Goal: Task Accomplishment & Management: Manage account settings

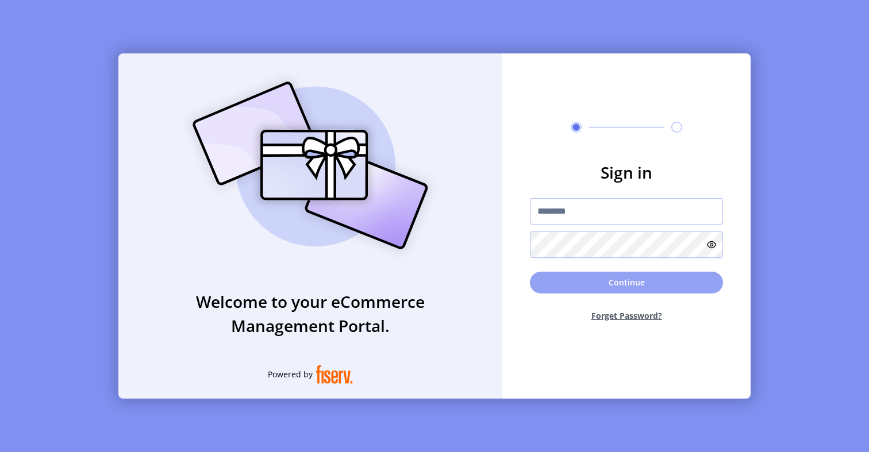
type input "*********"
click at [592, 286] on button "Continue" at bounding box center [626, 283] width 193 height 22
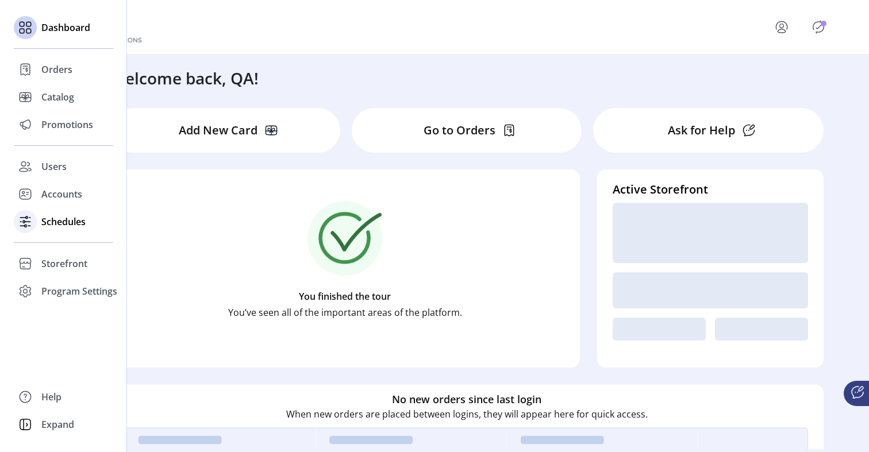
click at [36, 221] on div at bounding box center [25, 221] width 23 height 23
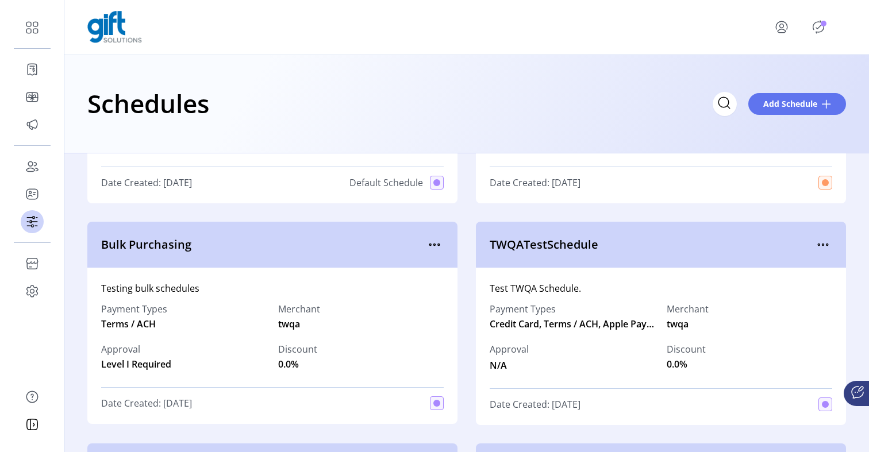
scroll to position [166, 0]
click at [432, 246] on icon "menu" at bounding box center [434, 244] width 18 height 18
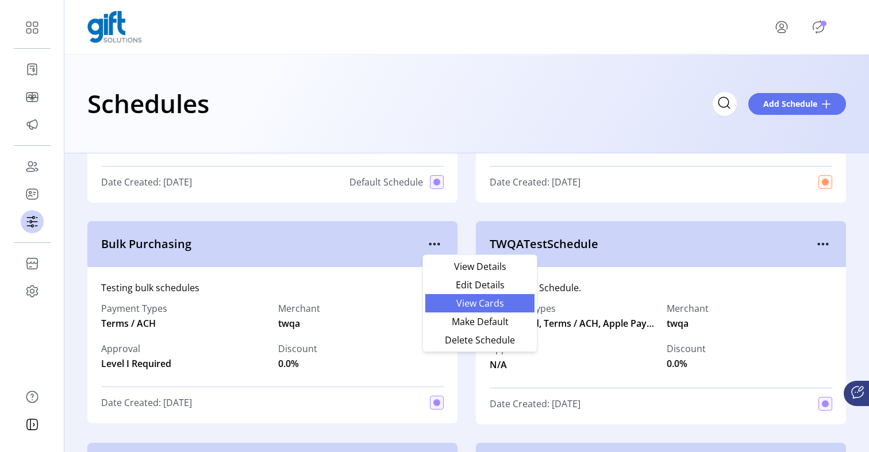
click at [452, 307] on span "View Cards" at bounding box center [479, 303] width 95 height 9
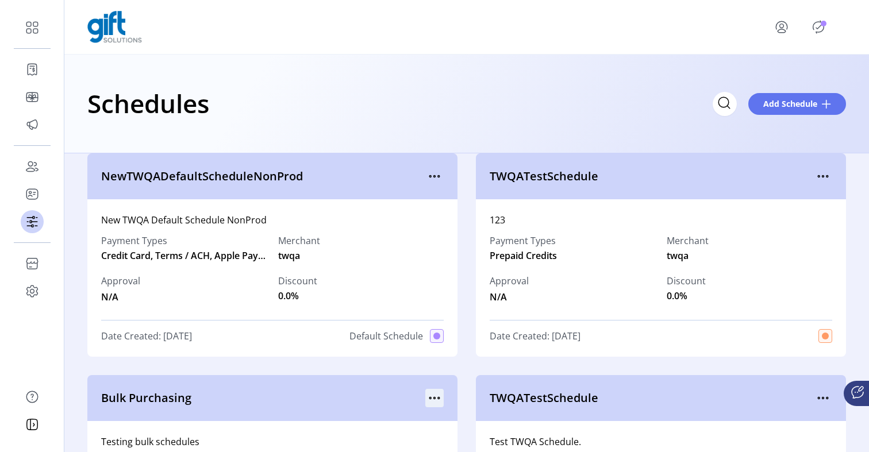
scroll to position [2, 0]
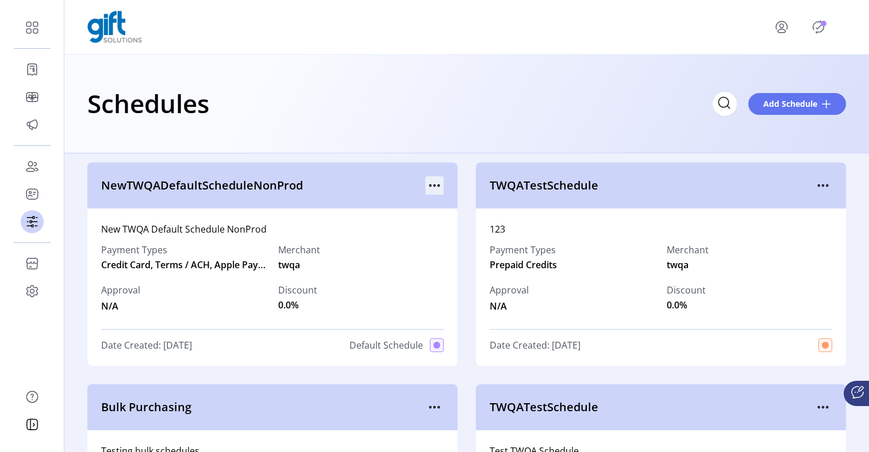
click at [429, 186] on icon "menu" at bounding box center [434, 185] width 18 height 18
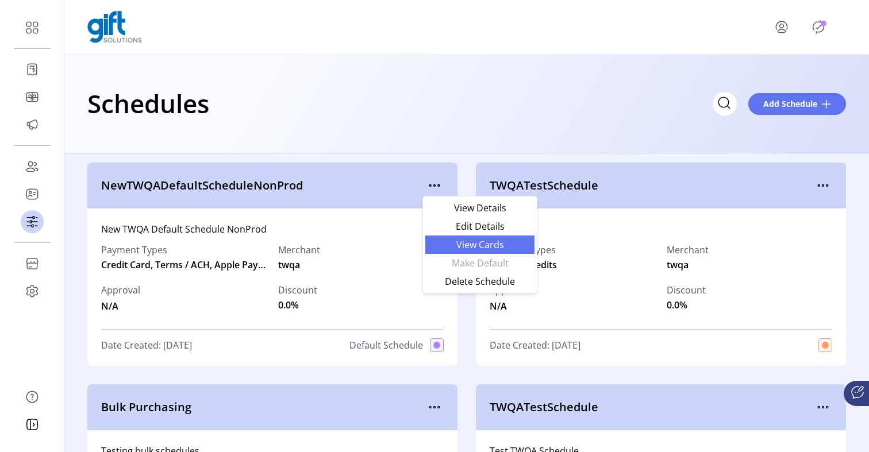
click at [444, 248] on span "View Cards" at bounding box center [479, 244] width 95 height 9
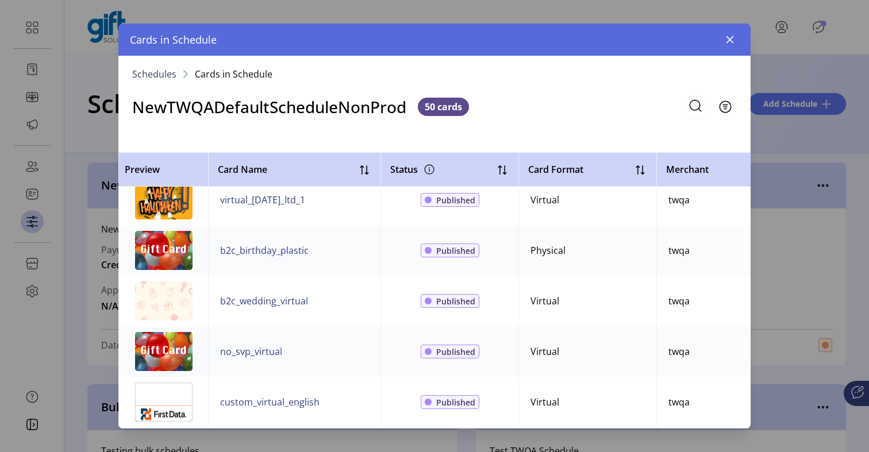
scroll to position [2089, 0]
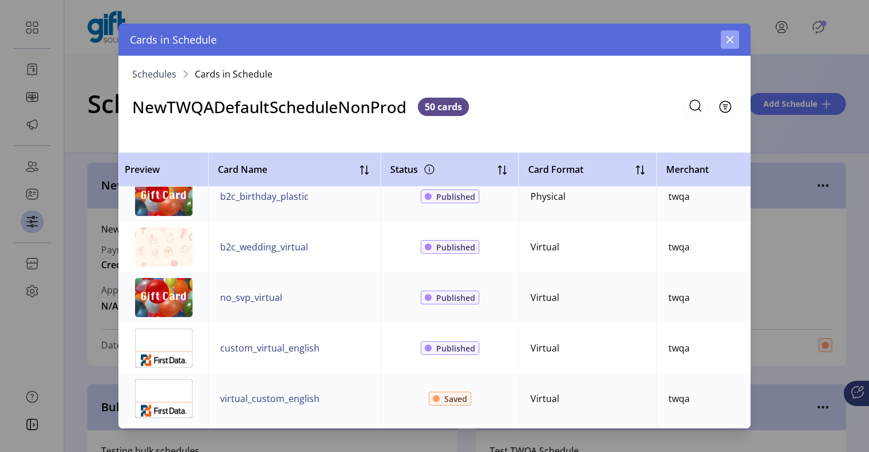
click at [729, 45] on button "button" at bounding box center [730, 39] width 18 height 18
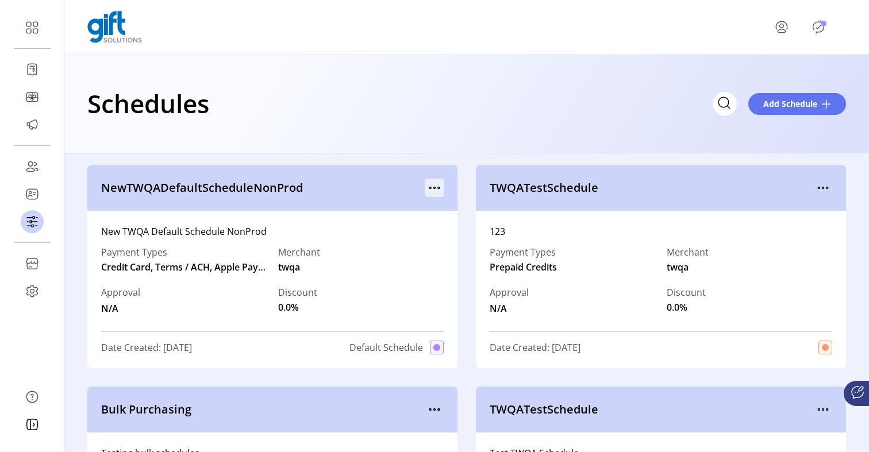
click at [434, 190] on icon "menu" at bounding box center [434, 188] width 18 height 18
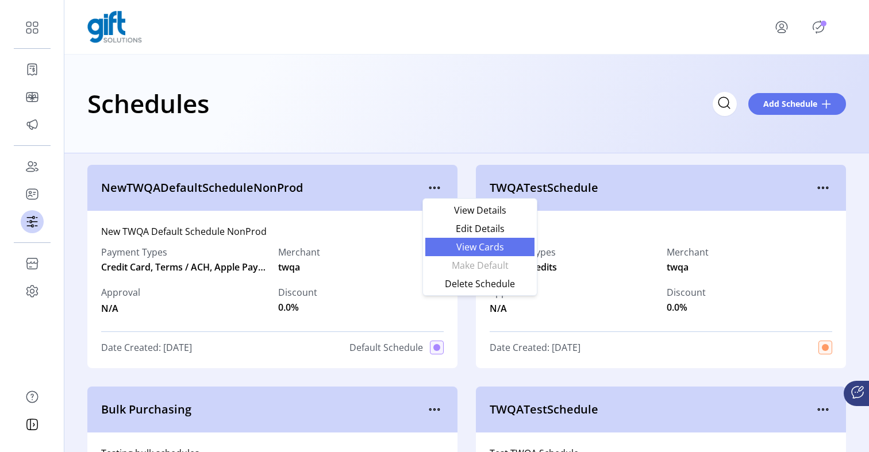
click at [451, 244] on span "View Cards" at bounding box center [479, 247] width 95 height 9
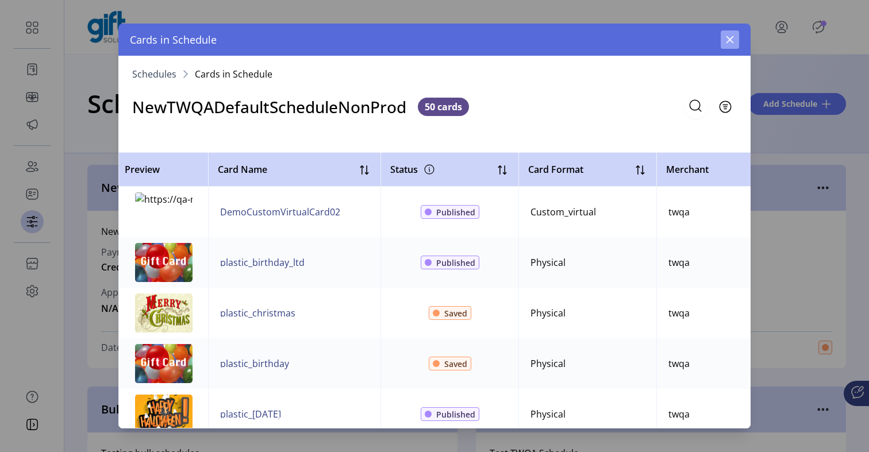
click at [729, 34] on button "button" at bounding box center [730, 39] width 18 height 18
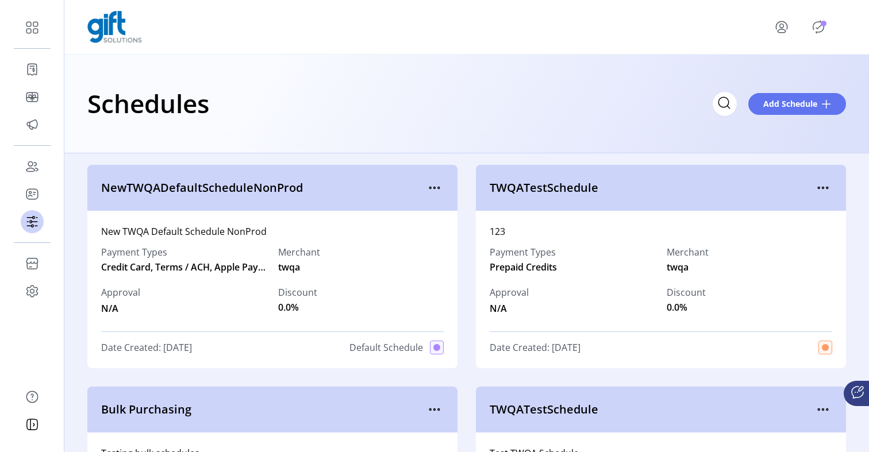
click at [821, 25] on p-badge "Publisher Panel" at bounding box center [824, 24] width 6 height 6
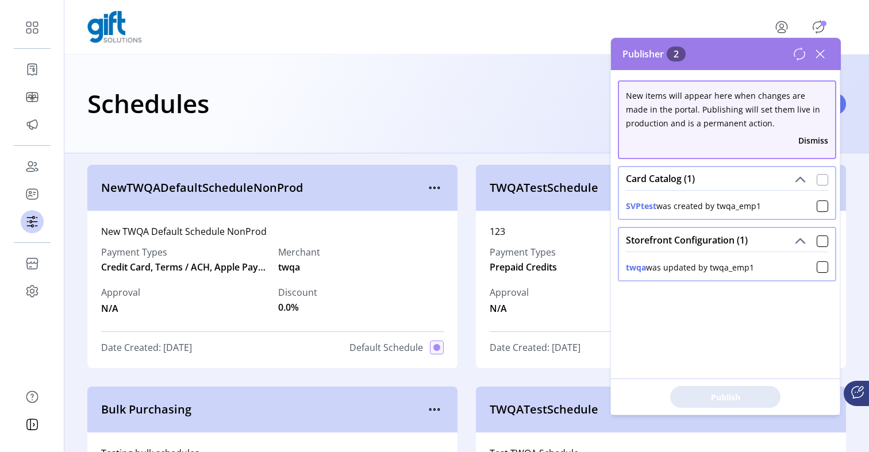
click at [819, 180] on div at bounding box center [822, 179] width 11 height 11
click at [818, 238] on div at bounding box center [822, 241] width 11 height 11
click at [751, 394] on span "Publish 2 Items" at bounding box center [725, 397] width 80 height 12
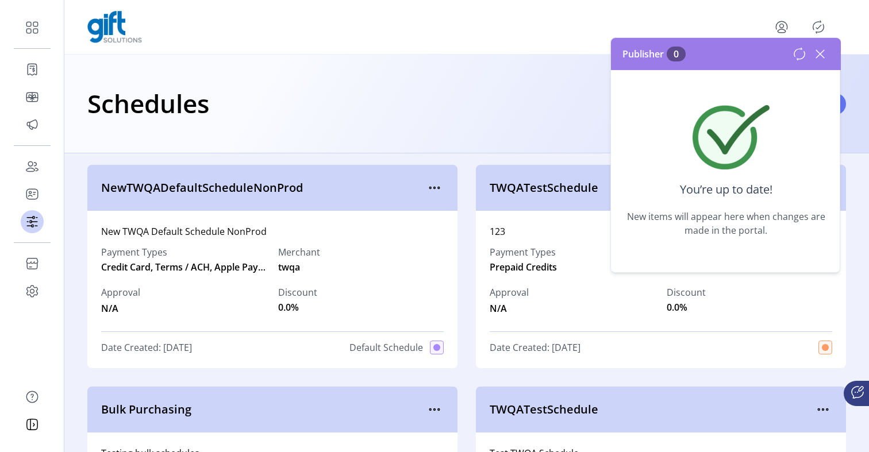
click at [819, 54] on icon at bounding box center [820, 54] width 8 height 8
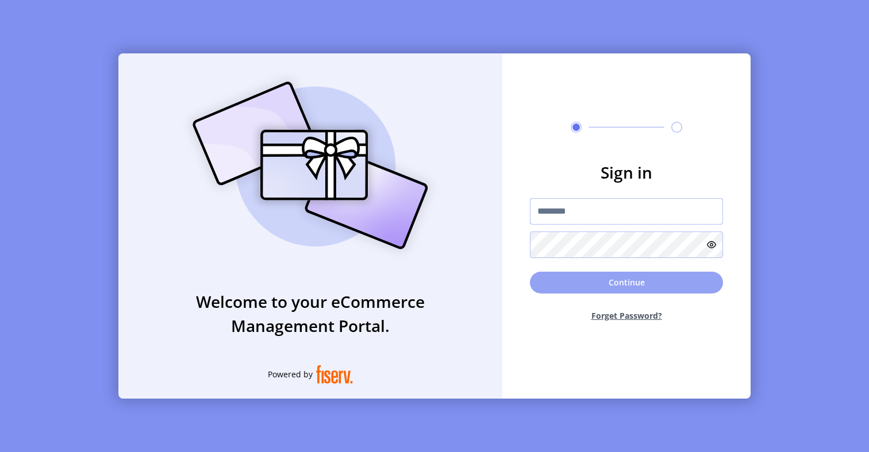
type input "**********"
click at [611, 283] on button "Continue" at bounding box center [626, 283] width 193 height 22
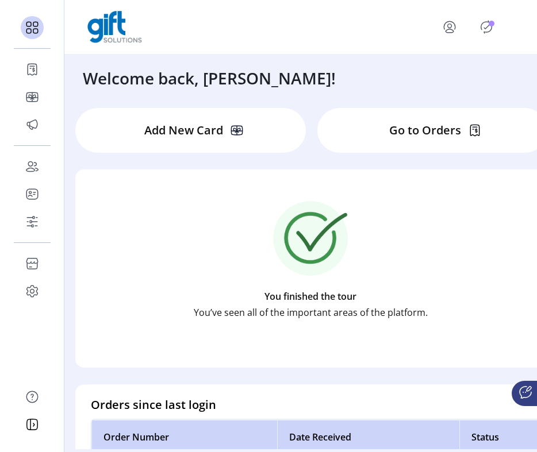
click at [486, 1] on div at bounding box center [300, 27] width 472 height 55
click at [488, 18] on icon "Publisher Panel" at bounding box center [486, 27] width 18 height 18
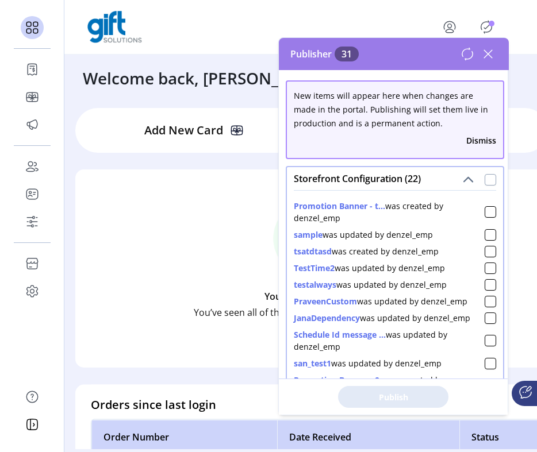
click at [487, 182] on div at bounding box center [489, 179] width 11 height 11
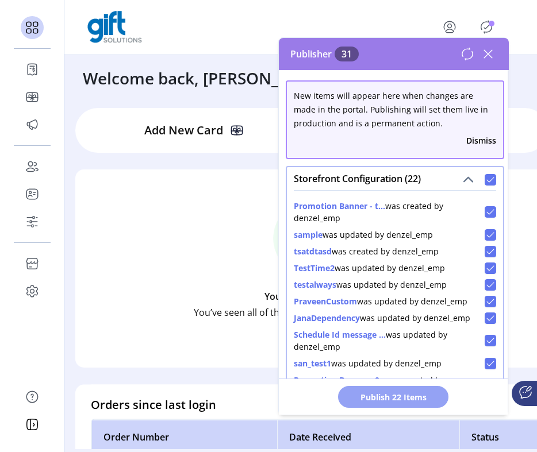
click at [415, 397] on span "Publish 22 Items" at bounding box center [393, 397] width 80 height 12
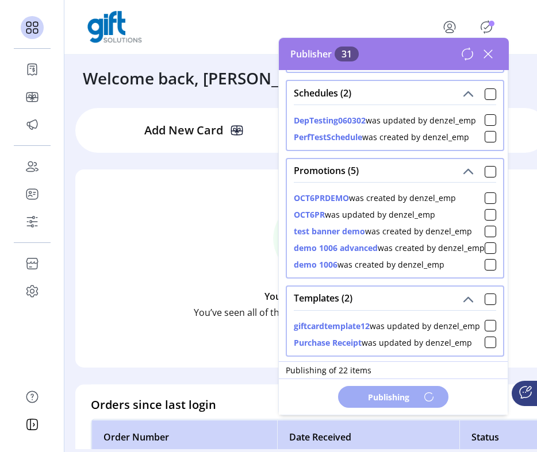
scroll to position [663, 0]
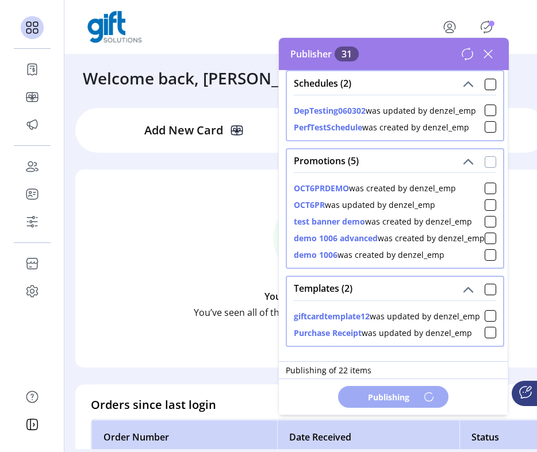
click at [484, 156] on div at bounding box center [489, 161] width 11 height 11
click at [484, 284] on div at bounding box center [489, 289] width 11 height 11
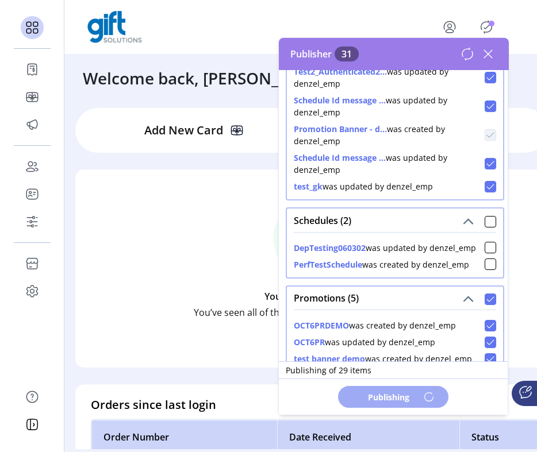
scroll to position [480, 0]
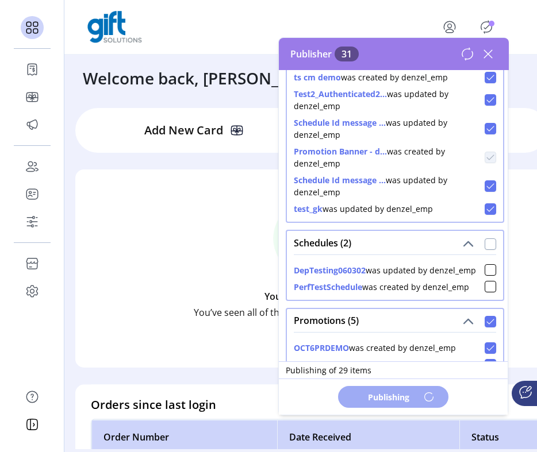
click at [487, 244] on div at bounding box center [489, 243] width 11 height 11
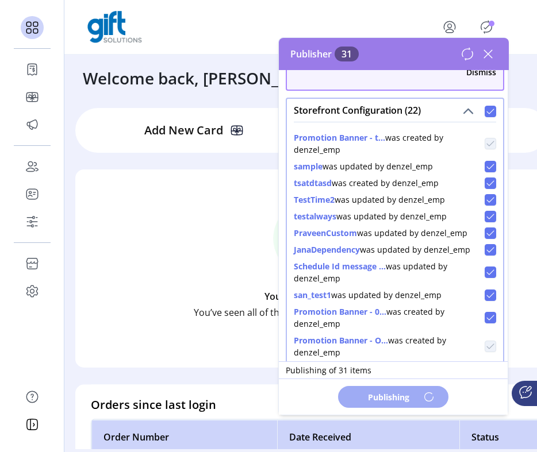
scroll to position [0, 0]
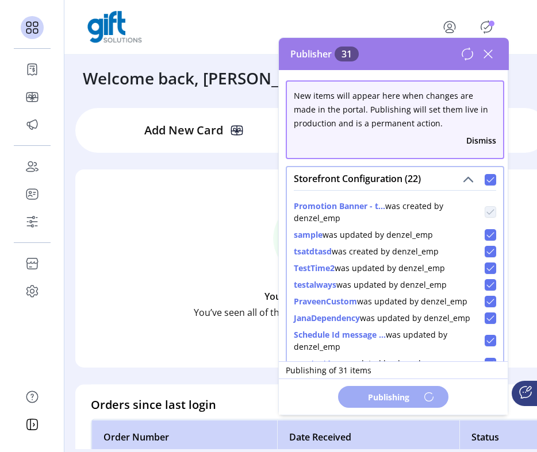
click at [469, 142] on button "Dismiss" at bounding box center [481, 140] width 30 height 12
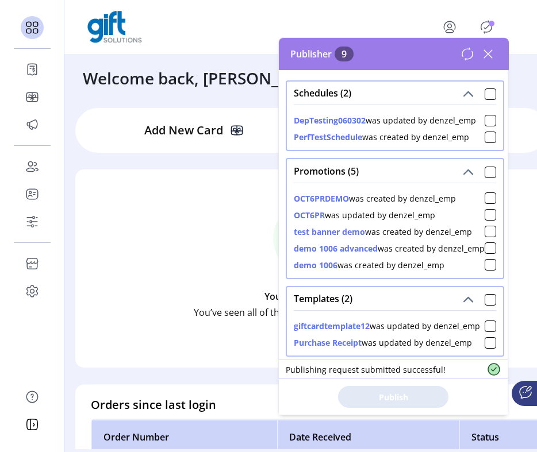
click at [484, 87] on span at bounding box center [489, 93] width 11 height 14
click at [484, 92] on div at bounding box center [489, 93] width 11 height 11
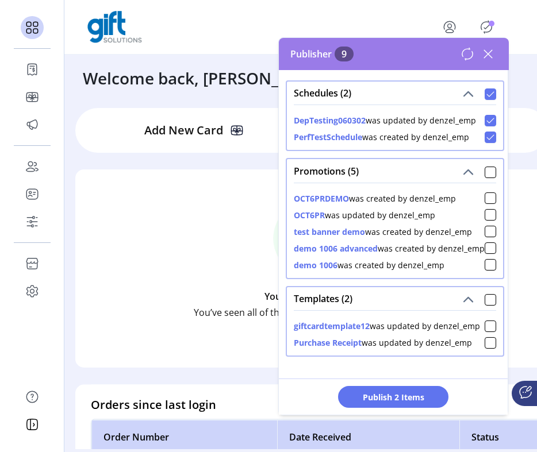
click at [484, 165] on span at bounding box center [489, 171] width 11 height 14
click at [484, 166] on span at bounding box center [489, 171] width 11 height 14
click at [486, 170] on div at bounding box center [489, 172] width 11 height 11
click at [490, 310] on div "Templates (2)" at bounding box center [395, 298] width 216 height 23
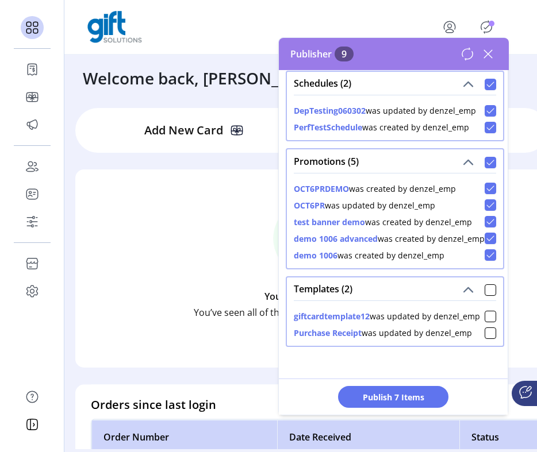
scroll to position [31, 0]
click at [484, 282] on span at bounding box center [489, 289] width 11 height 14
click at [484, 284] on div at bounding box center [489, 289] width 11 height 11
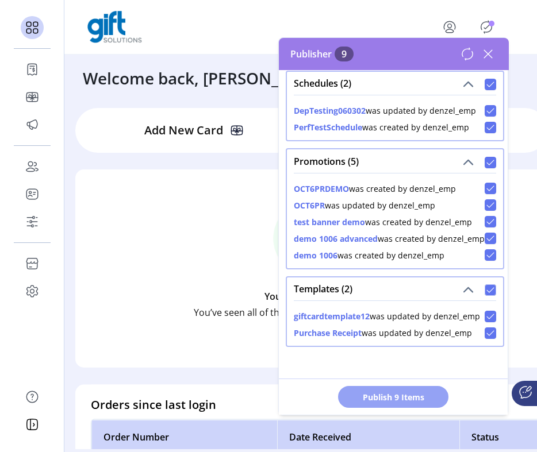
click at [427, 396] on span "Publish 9 Items" at bounding box center [393, 397] width 80 height 12
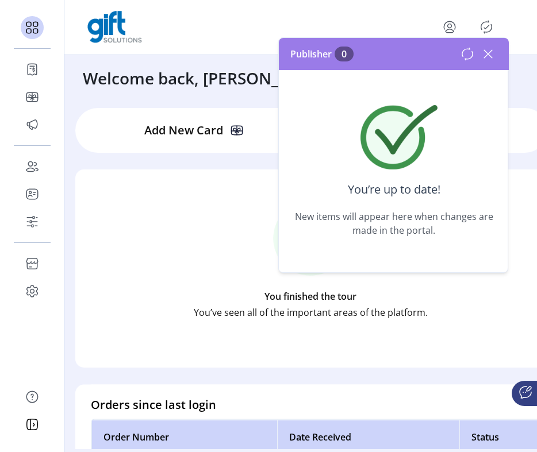
click at [486, 53] on icon at bounding box center [488, 54] width 18 height 18
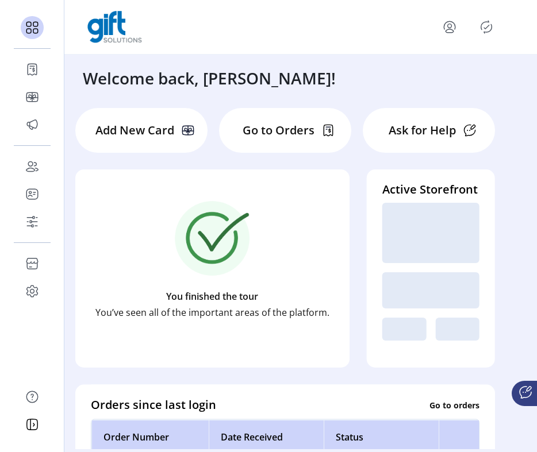
click at [487, 24] on icon "Publisher Panel" at bounding box center [486, 27] width 18 height 18
click at [490, 24] on icon "Publisher Panel" at bounding box center [486, 27] width 18 height 18
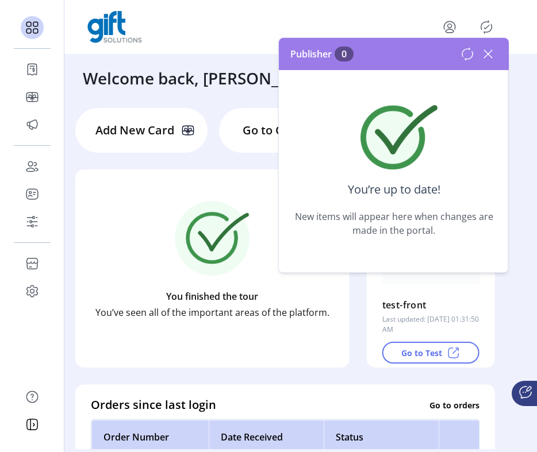
click at [229, 221] on img at bounding box center [212, 238] width 75 height 75
click at [495, 56] on icon at bounding box center [488, 54] width 18 height 18
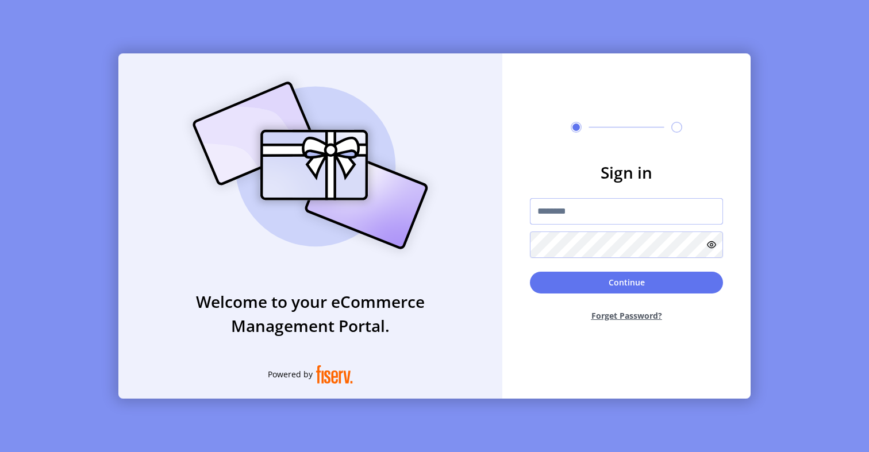
type input "*********"
click at [586, 209] on input "*********" at bounding box center [626, 211] width 193 height 26
click at [614, 287] on button "Continue" at bounding box center [626, 283] width 193 height 22
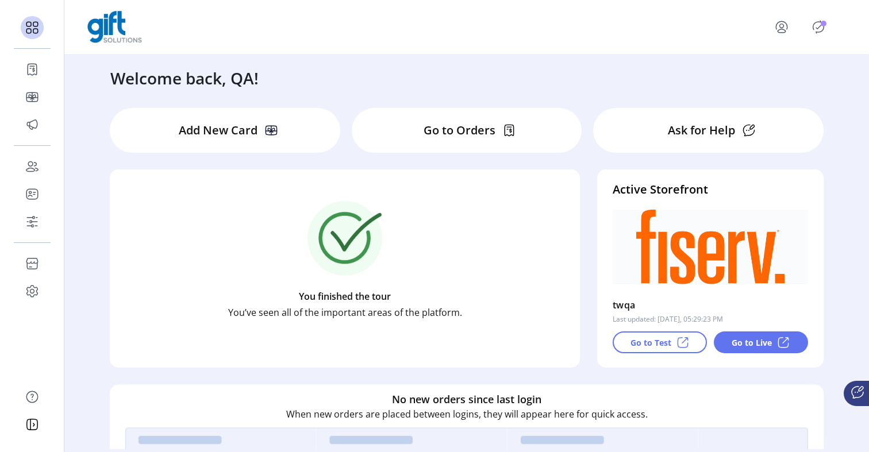
click at [823, 29] on icon "Publisher Panel" at bounding box center [818, 27] width 11 height 13
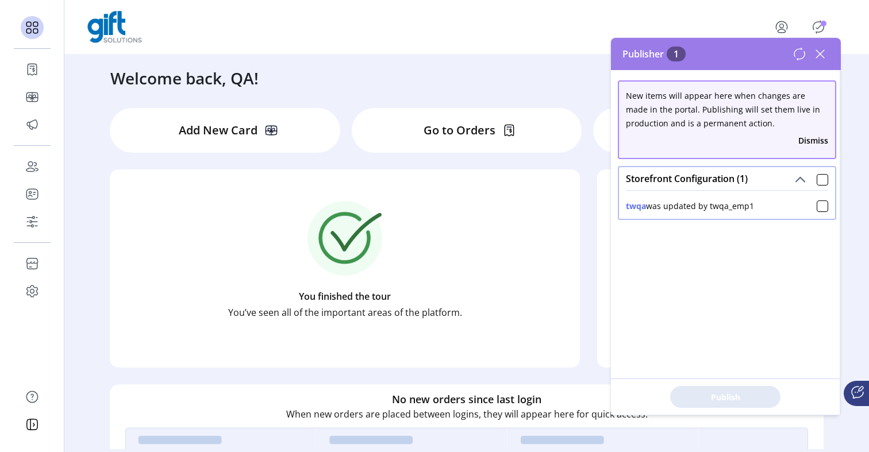
click at [821, 186] on div "Storefront Configuration (1)" at bounding box center [727, 178] width 216 height 23
click at [817, 178] on div at bounding box center [822, 179] width 11 height 11
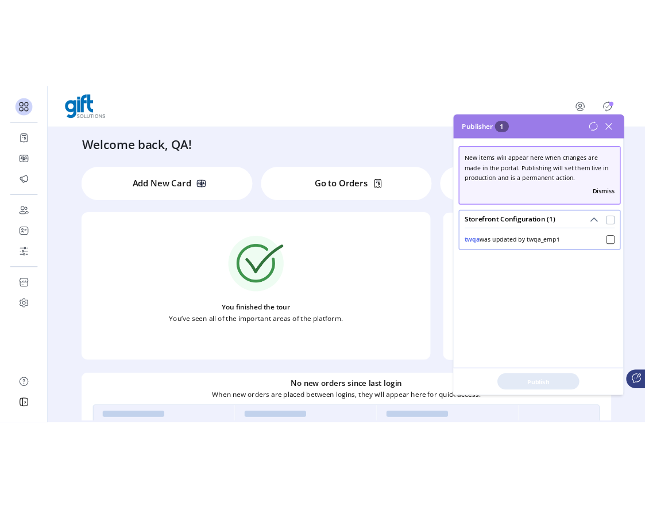
scroll to position [6, 3]
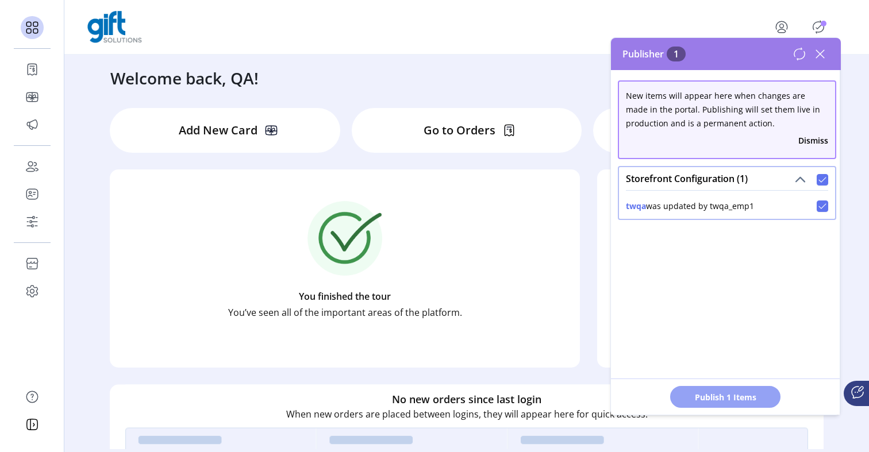
click at [736, 398] on span "Publish 1 Items" at bounding box center [725, 397] width 80 height 12
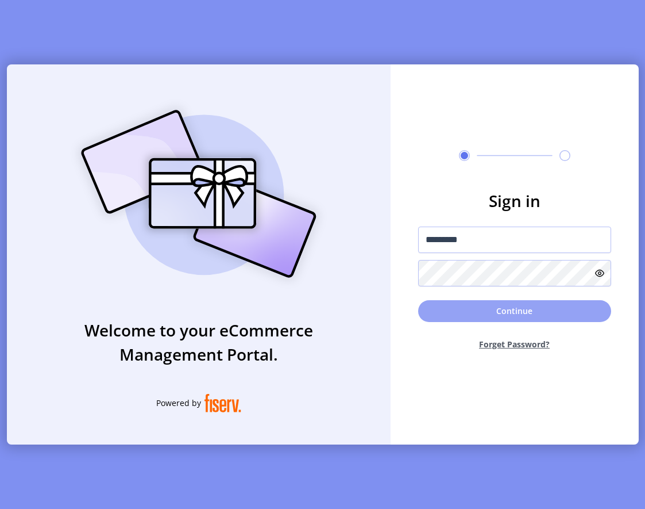
click at [533, 318] on button "Continue" at bounding box center [514, 311] width 193 height 22
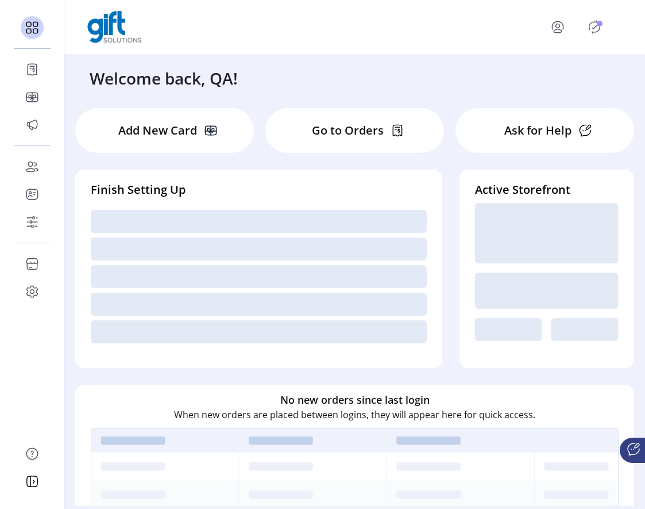
click at [596, 22] on icon "Publisher Panel" at bounding box center [595, 27] width 11 height 13
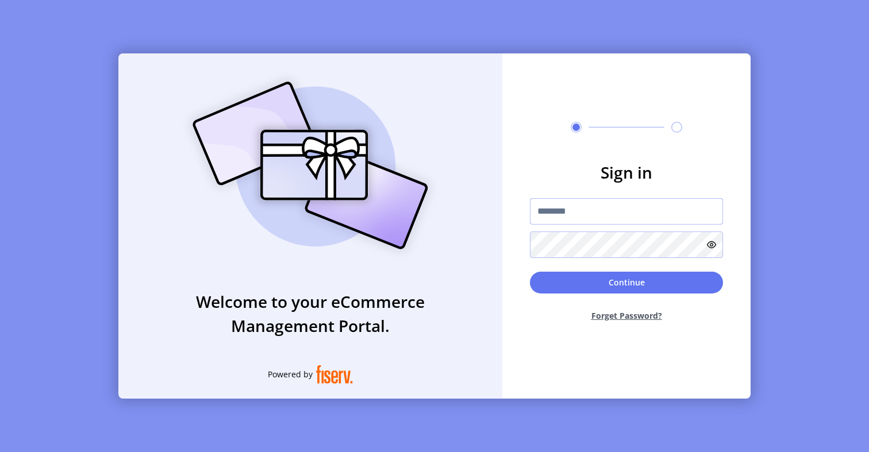
type input "*********"
click at [572, 215] on input "*********" at bounding box center [626, 211] width 193 height 26
click at [556, 293] on button "Continue" at bounding box center [626, 283] width 193 height 22
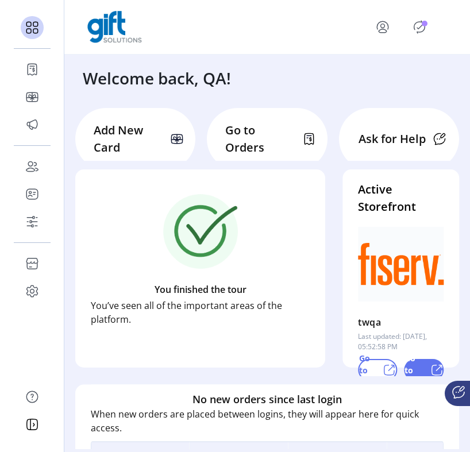
click at [420, 27] on icon "Publisher Panel" at bounding box center [419, 27] width 5 height 4
click at [422, 25] on p-badge "Publisher Panel" at bounding box center [425, 24] width 6 height 6
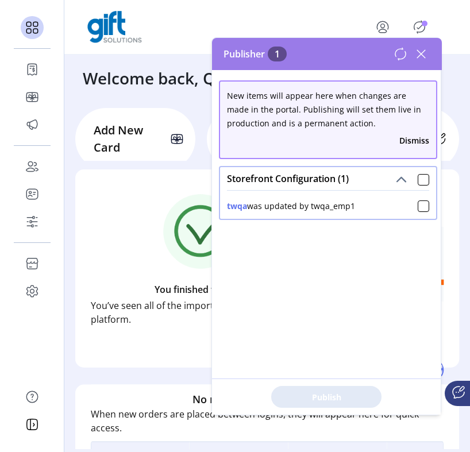
click at [418, 173] on span at bounding box center [423, 179] width 11 height 14
click at [418, 175] on div at bounding box center [423, 179] width 11 height 11
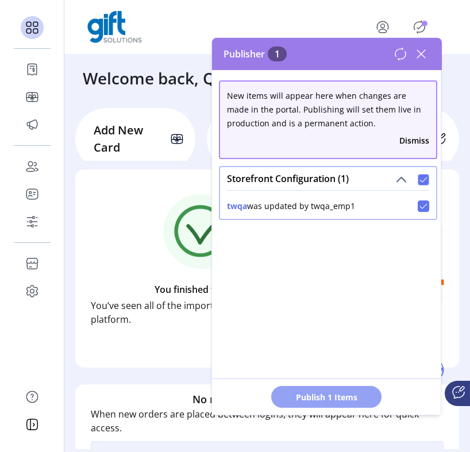
click at [321, 397] on span "Publish 1 Items" at bounding box center [326, 397] width 80 height 12
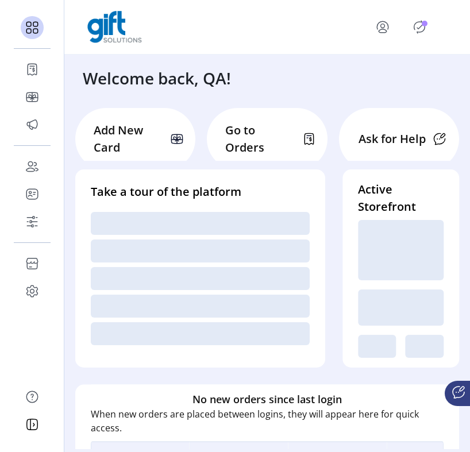
click at [425, 22] on p-badge "Publisher Panel" at bounding box center [425, 24] width 6 height 6
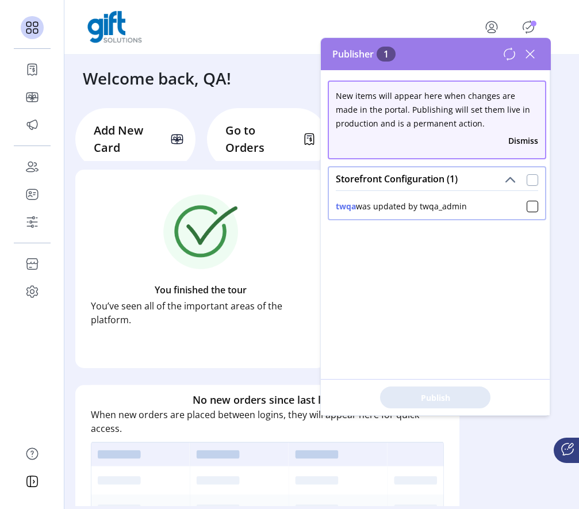
click at [469, 178] on div at bounding box center [531, 179] width 11 height 11
click at [454, 388] on button "Publish 1 Items" at bounding box center [435, 397] width 110 height 22
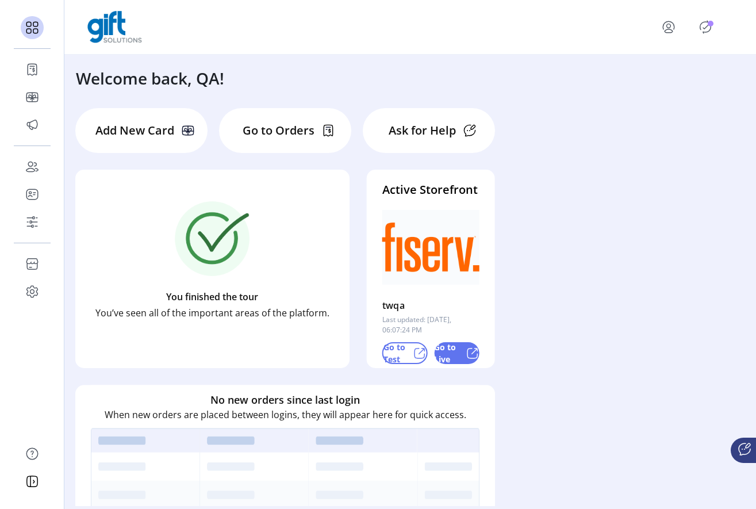
scroll to position [5, 0]
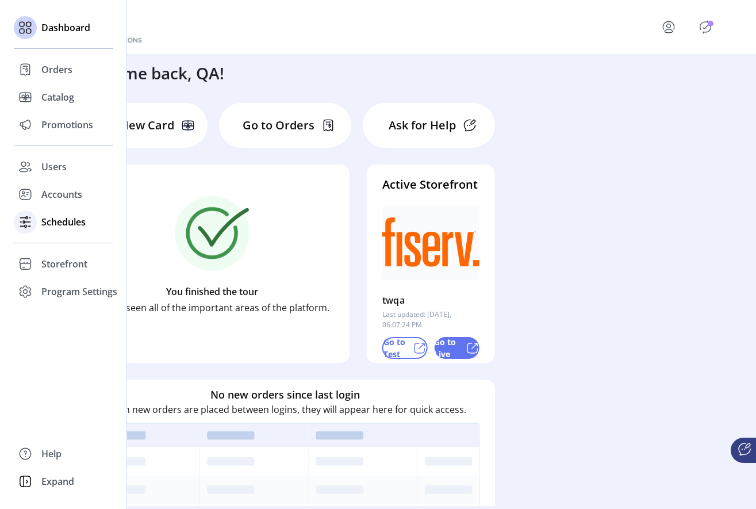
click at [40, 218] on div "Schedules" at bounding box center [63, 222] width 99 height 28
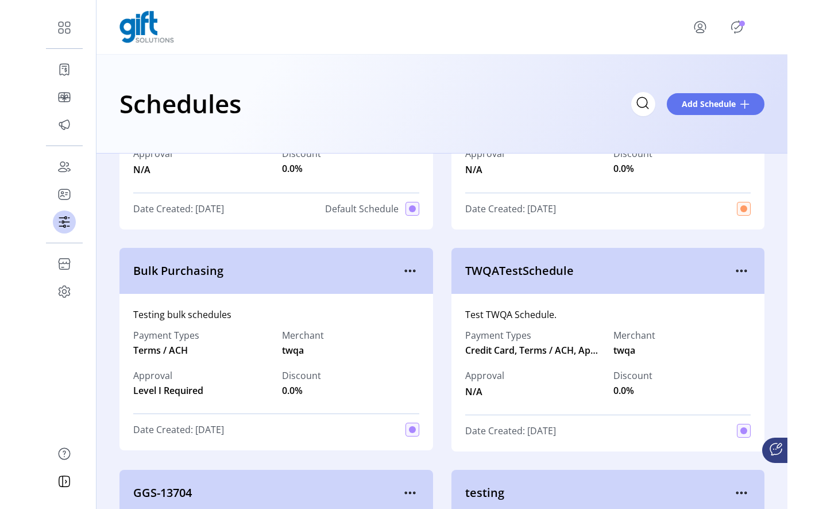
scroll to position [144, 0]
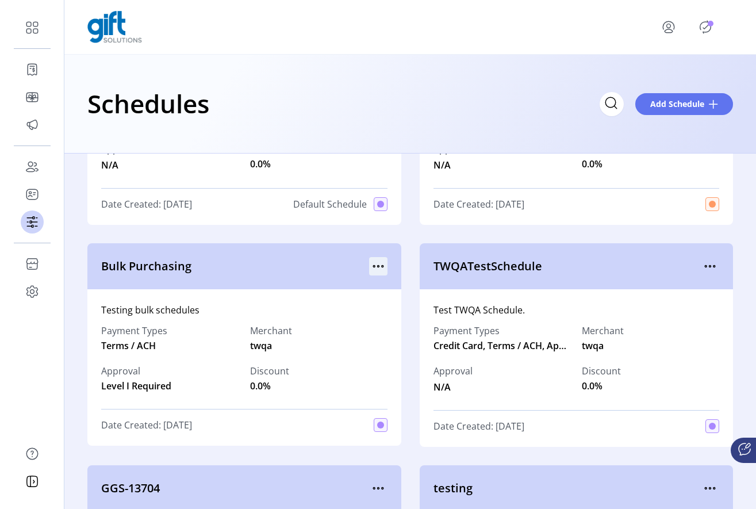
click at [369, 265] on icon "menu" at bounding box center [378, 266] width 18 height 18
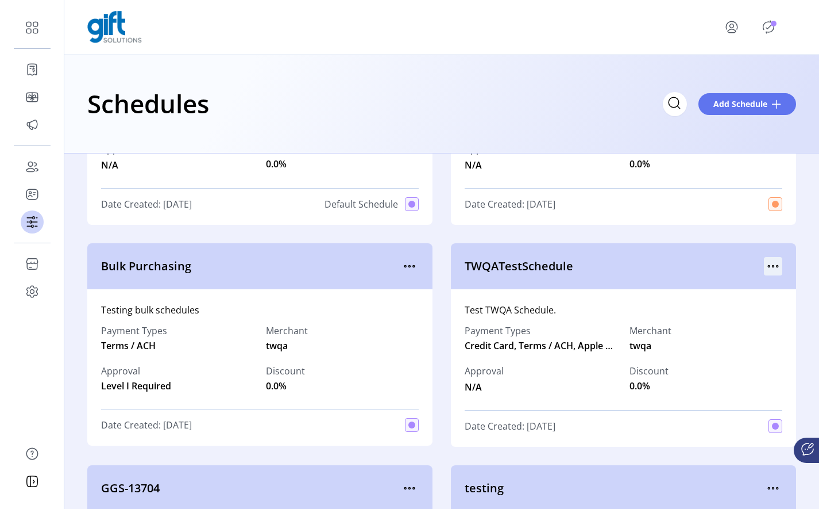
click at [578, 264] on icon "menu" at bounding box center [773, 266] width 18 height 18
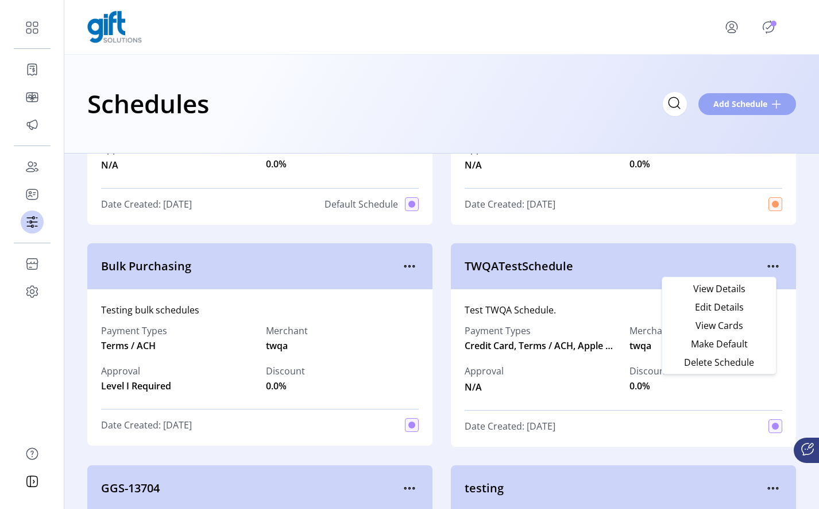
click at [578, 105] on span "Add Schedule" at bounding box center [741, 104] width 54 height 12
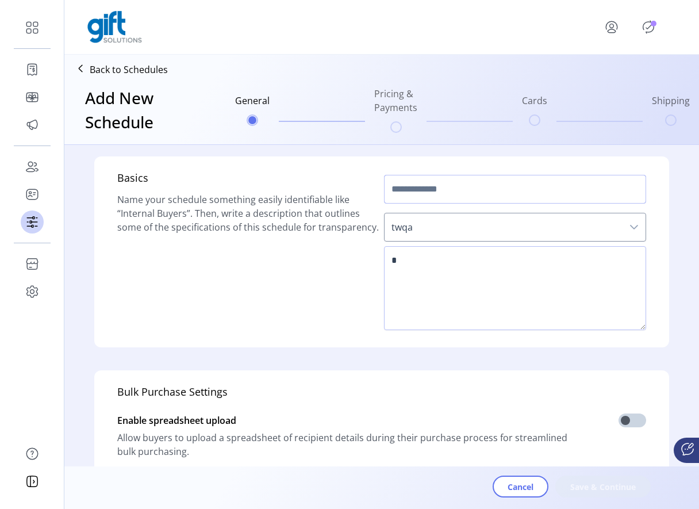
click at [552, 181] on input "text" at bounding box center [515, 189] width 262 height 29
type input "****"
click at [517, 229] on span "twqa" at bounding box center [503, 227] width 238 height 28
click at [578, 229] on span "twqa" at bounding box center [503, 227] width 238 height 28
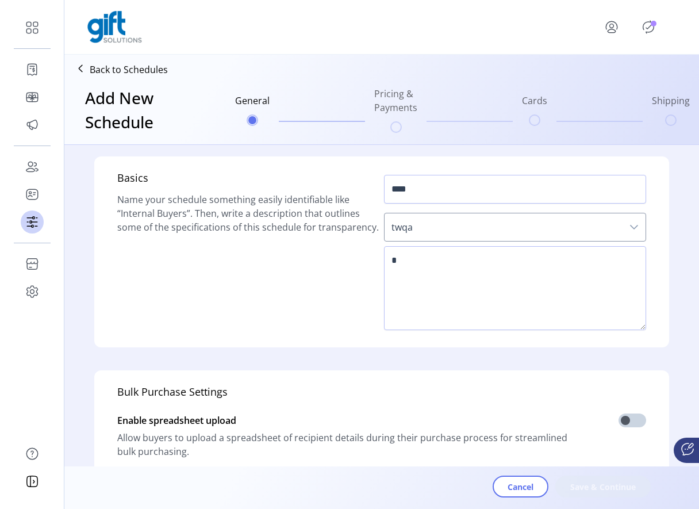
click at [578, 229] on icon "dropdown trigger" at bounding box center [633, 226] width 9 height 9
click at [578, 272] on textarea at bounding box center [515, 288] width 262 height 84
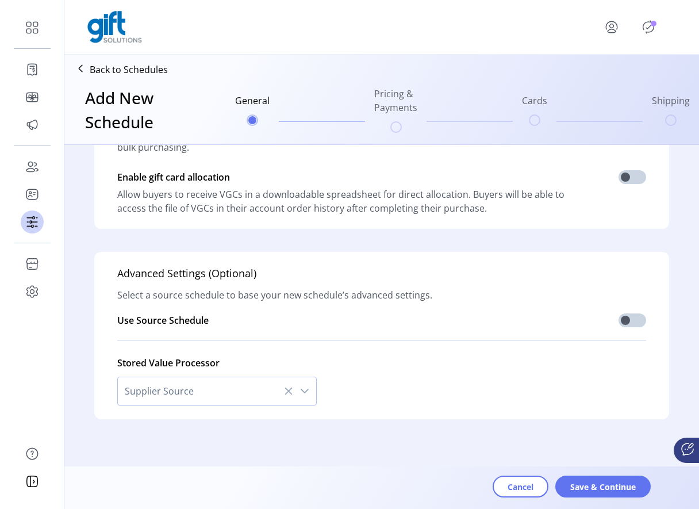
scroll to position [302, 0]
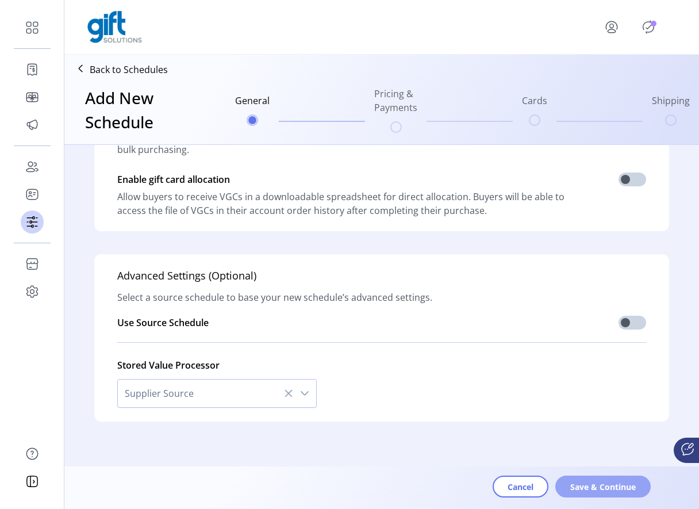
type textarea "**********"
click at [578, 476] on button "Save & Continue" at bounding box center [602, 486] width 95 height 22
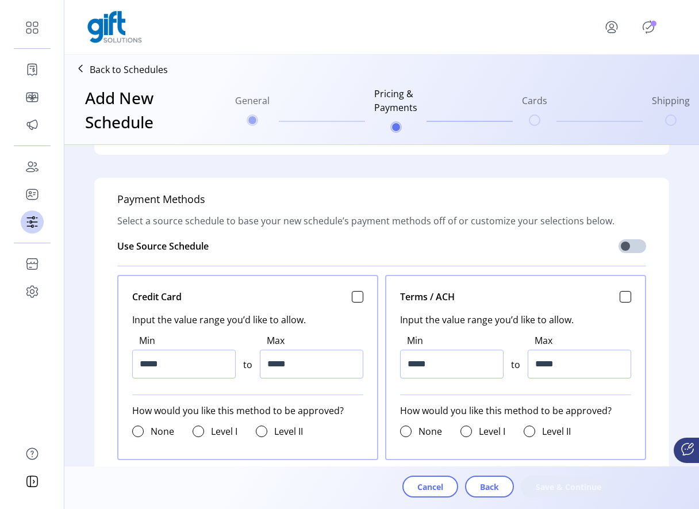
scroll to position [388, 0]
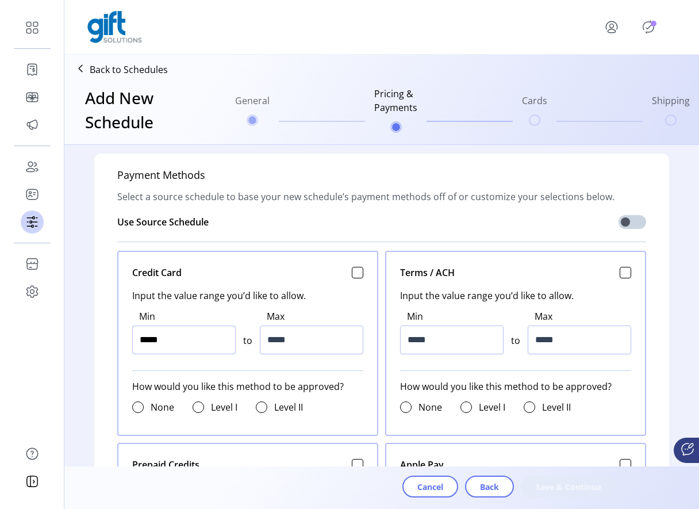
type input "******"
click at [144, 341] on input "******" at bounding box center [183, 339] width 103 height 29
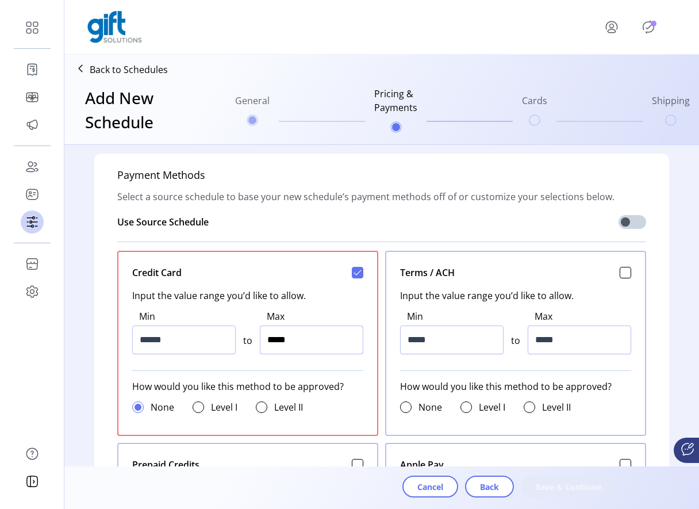
click at [273, 339] on input "*****" at bounding box center [311, 339] width 103 height 29
click at [268, 339] on input "*****" at bounding box center [311, 339] width 103 height 29
type input "******"
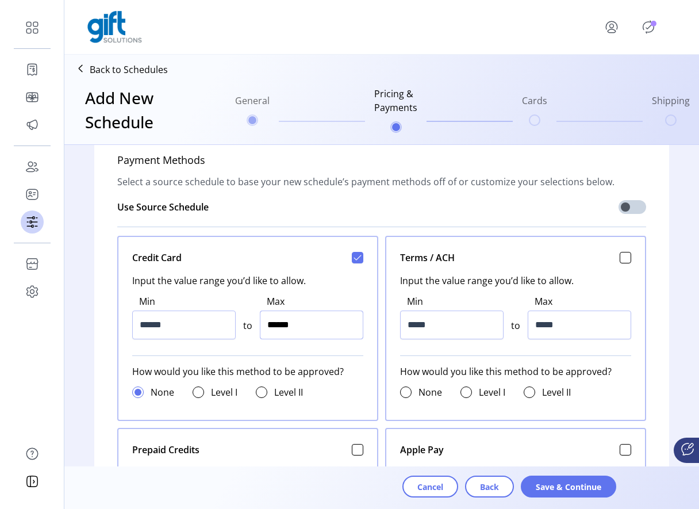
scroll to position [422, 0]
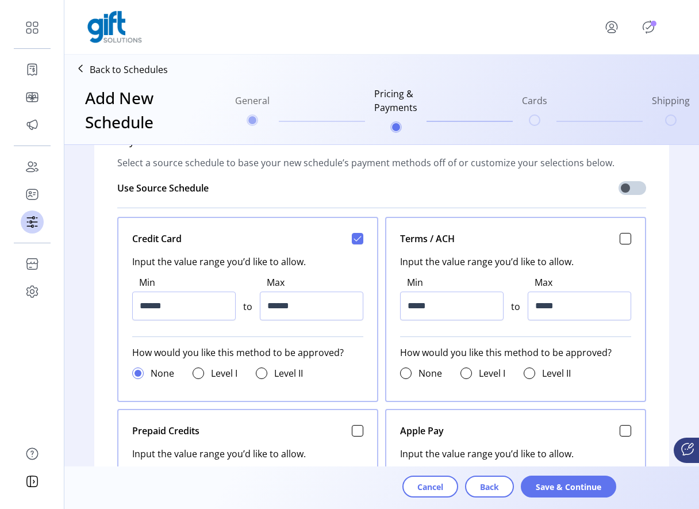
click at [555, 474] on div "Cancel Back Save & Continue" at bounding box center [413, 487] width 699 height 43
click at [578, 491] on span "Save & Continue" at bounding box center [569, 486] width 66 height 12
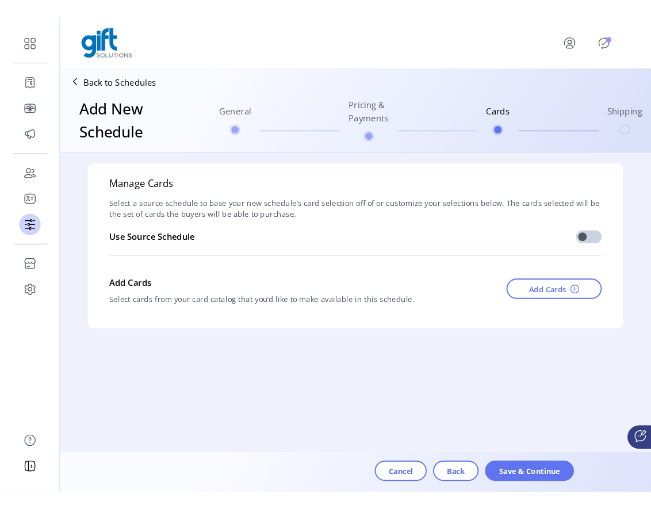
scroll to position [0, 0]
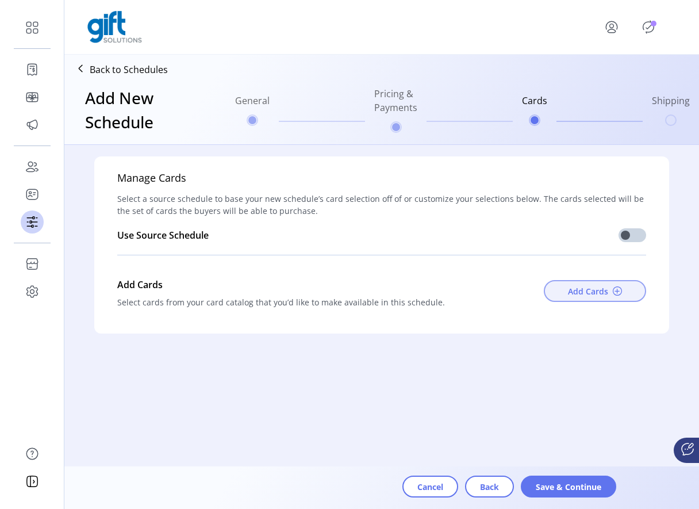
click at [578, 290] on span "Add Cards" at bounding box center [588, 291] width 40 height 12
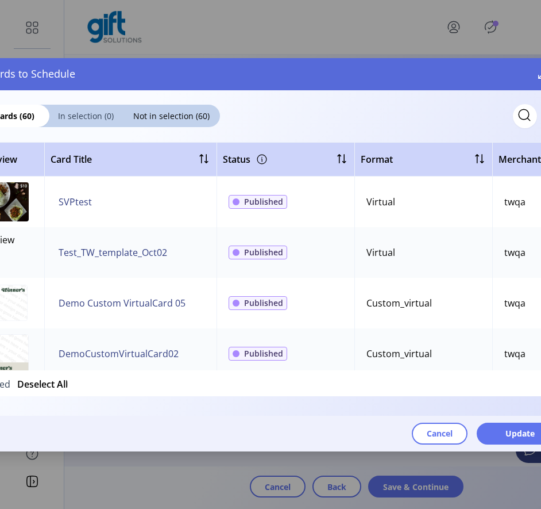
click at [107, 117] on span "In selection (0)" at bounding box center [85, 116] width 73 height 12
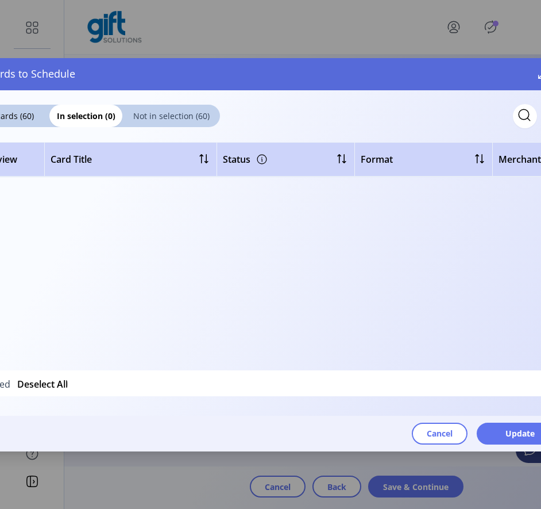
click at [160, 109] on div "Not in selection (60)" at bounding box center [171, 116] width 98 height 22
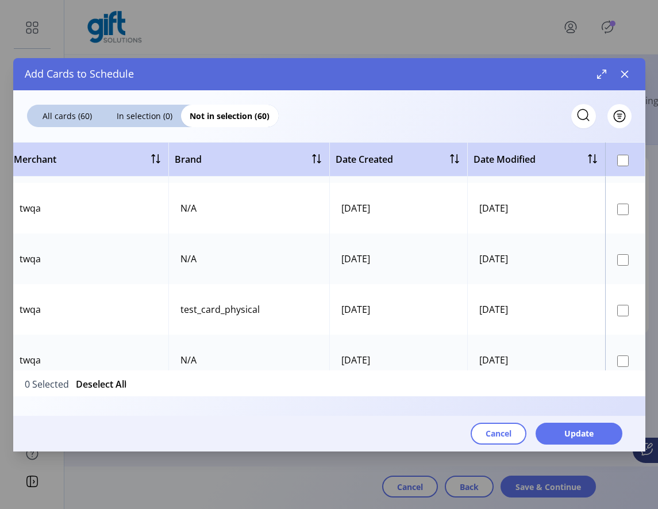
scroll to position [594, 544]
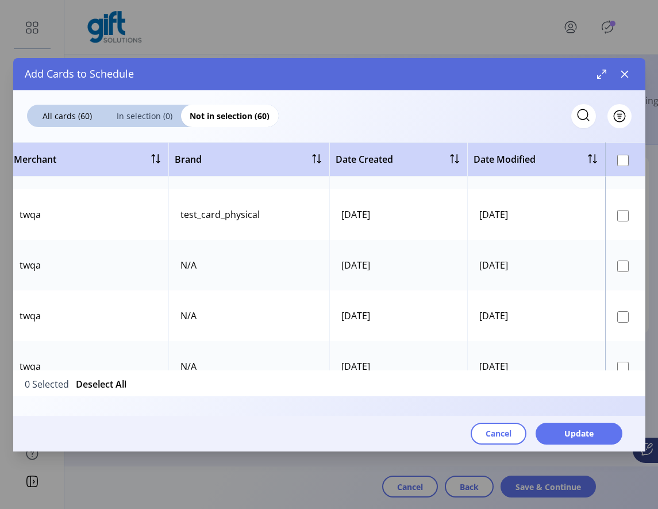
click at [151, 116] on span "In selection (0)" at bounding box center [144, 116] width 73 height 12
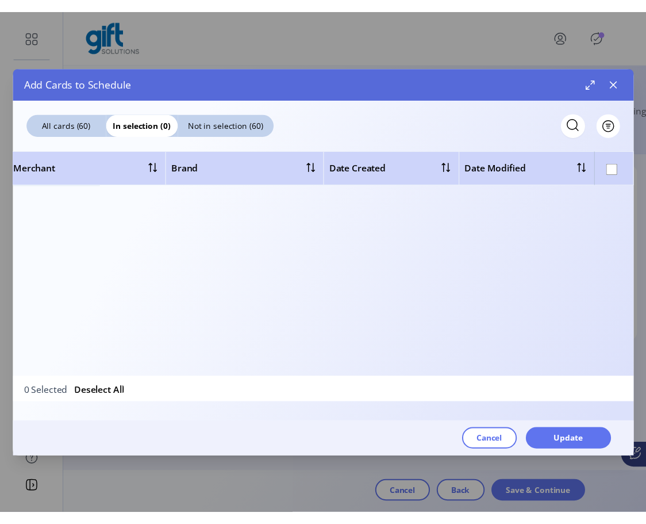
scroll to position [0, 544]
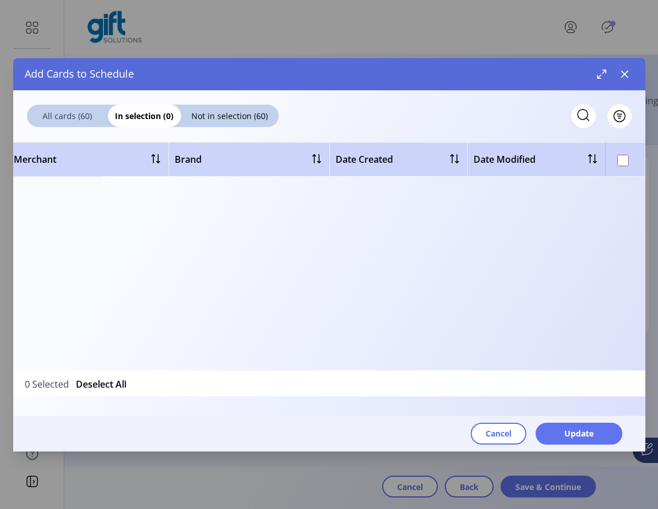
click at [88, 114] on span "All cards (60)" at bounding box center [67, 116] width 81 height 12
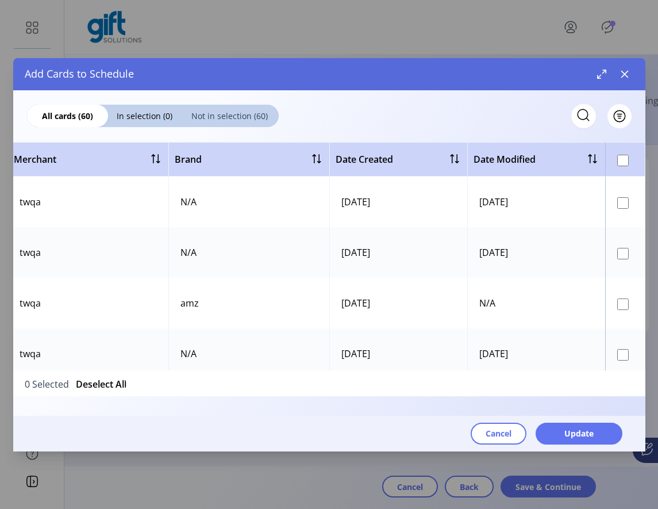
click at [208, 116] on span "Not in selection (60)" at bounding box center [230, 116] width 98 height 12
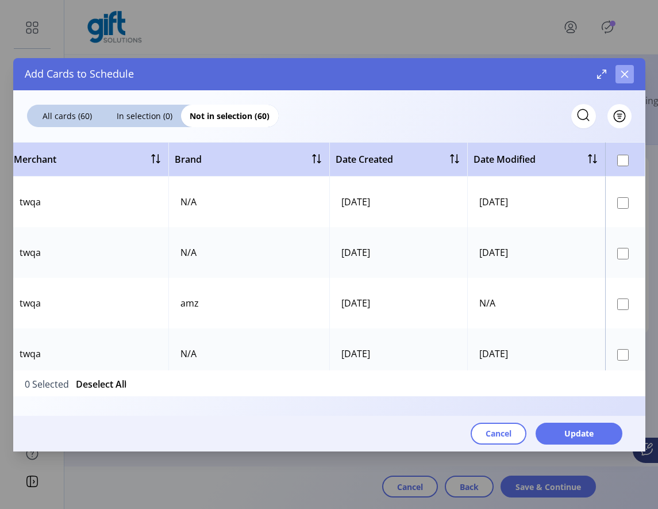
click at [578, 73] on icon "button" at bounding box center [624, 74] width 9 height 9
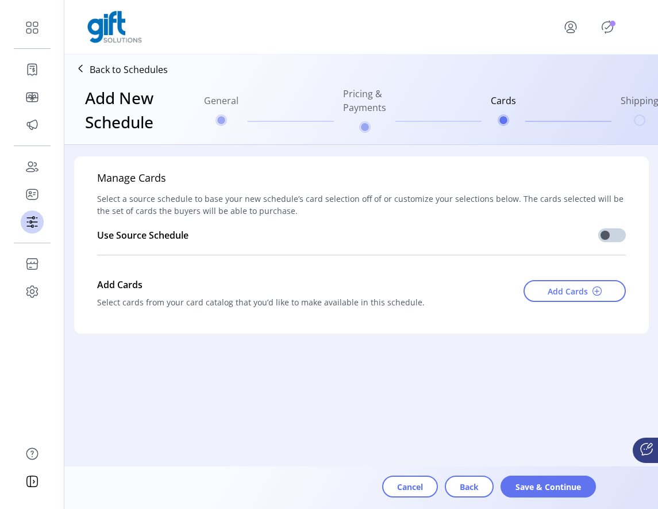
click at [578, 28] on icon "Publisher Panel" at bounding box center [607, 27] width 18 height 18
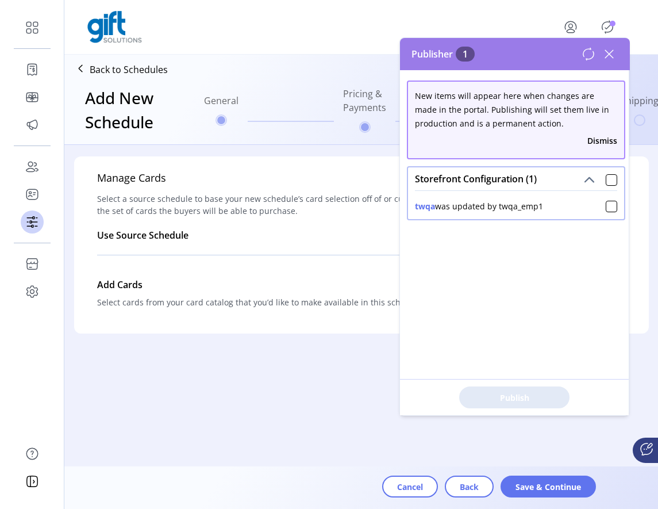
click at [578, 51] on icon at bounding box center [609, 54] width 18 height 18
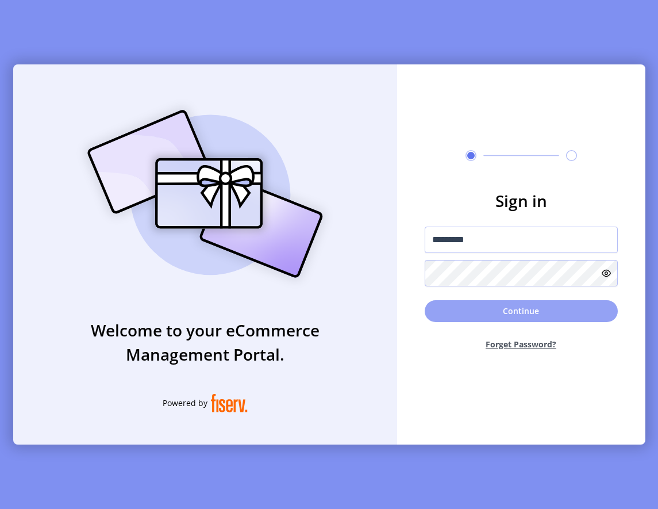
click at [494, 311] on button "Continue" at bounding box center [521, 311] width 193 height 22
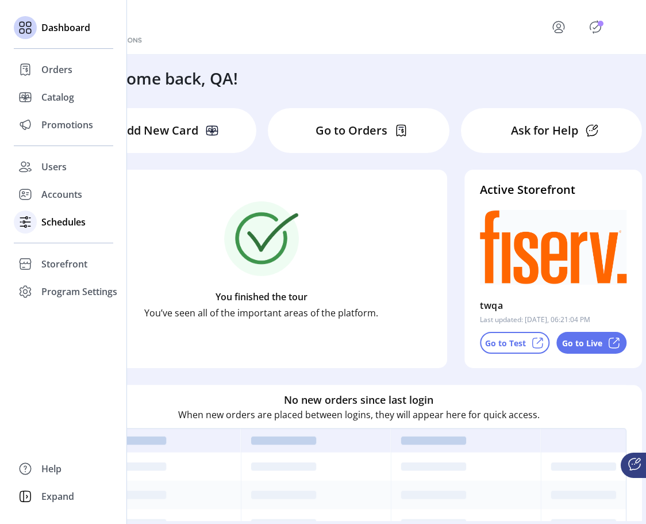
click at [56, 223] on span "Schedules" at bounding box center [63, 222] width 44 height 14
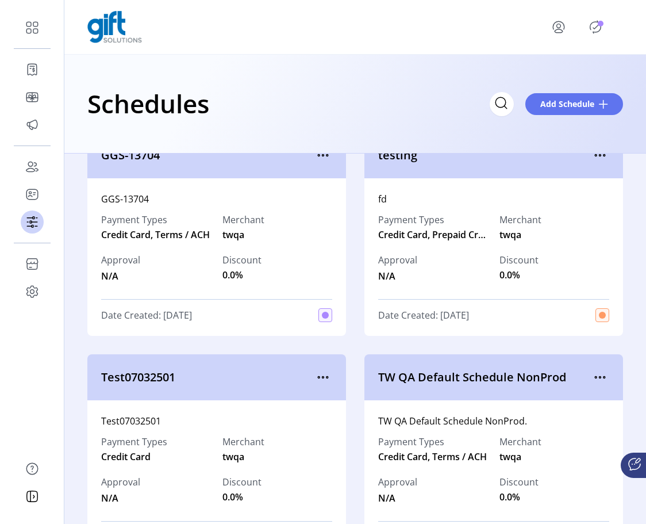
scroll to position [479, 0]
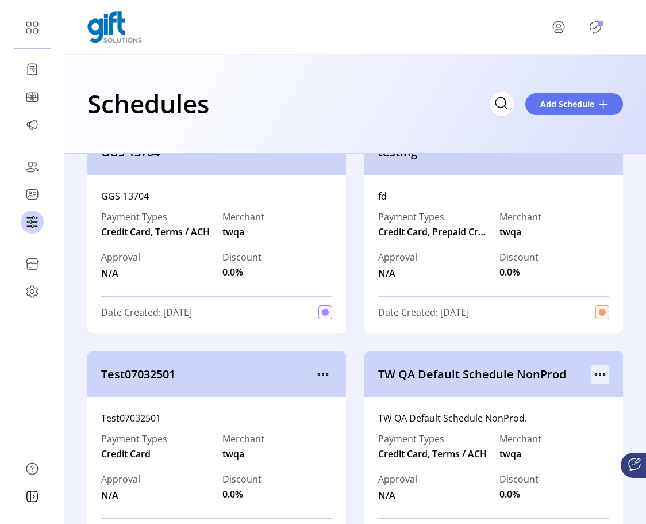
click at [578, 377] on icon "menu" at bounding box center [600, 374] width 18 height 18
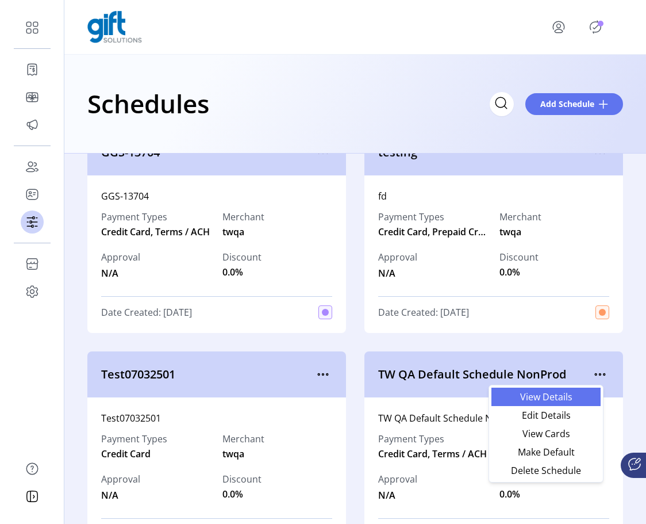
click at [572, 397] on span "View Details" at bounding box center [545, 396] width 95 height 9
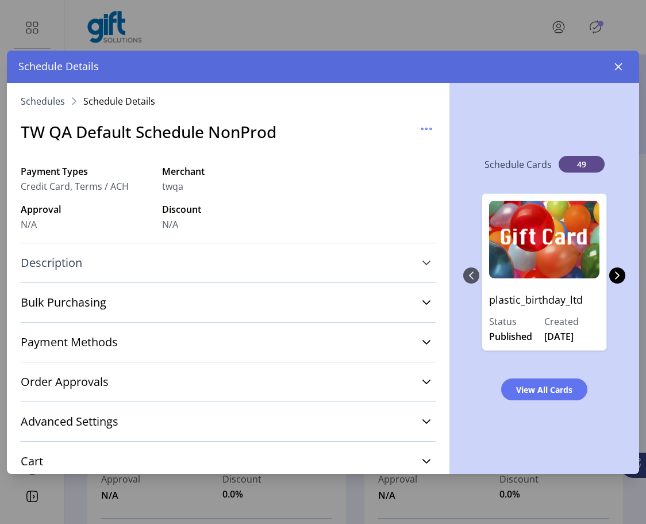
click at [338, 257] on link "Description" at bounding box center [228, 262] width 415 height 25
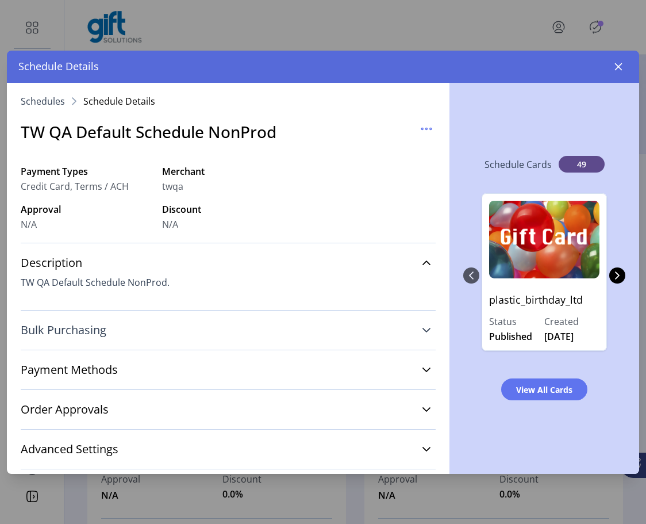
click at [324, 325] on link "Bulk Purchasing" at bounding box center [228, 329] width 415 height 25
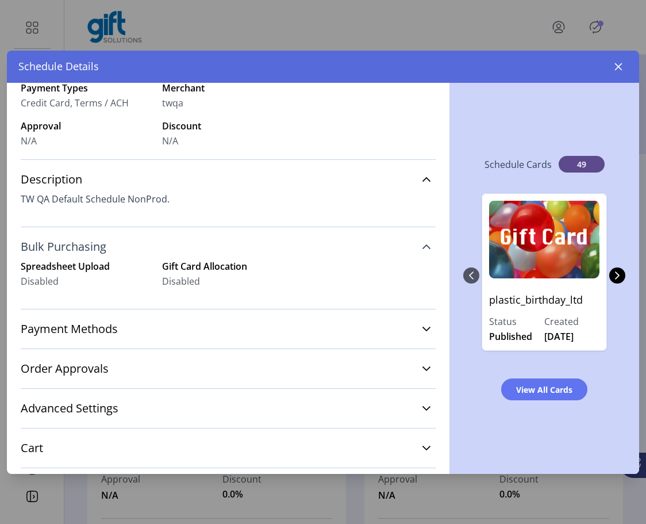
scroll to position [128, 0]
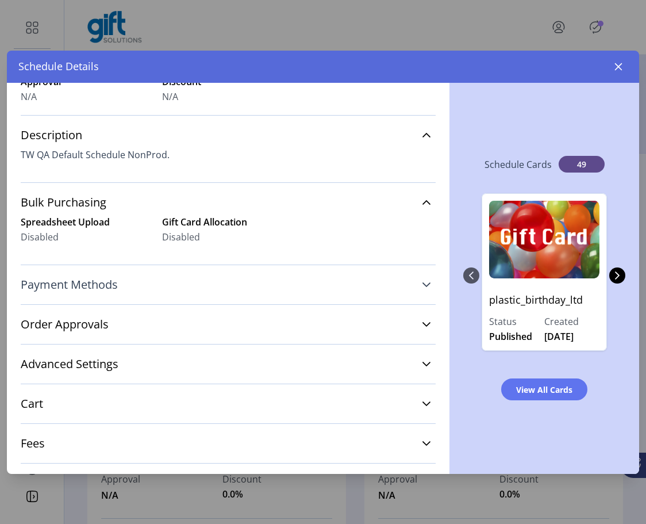
click at [333, 291] on link "Payment Methods" at bounding box center [228, 284] width 415 height 25
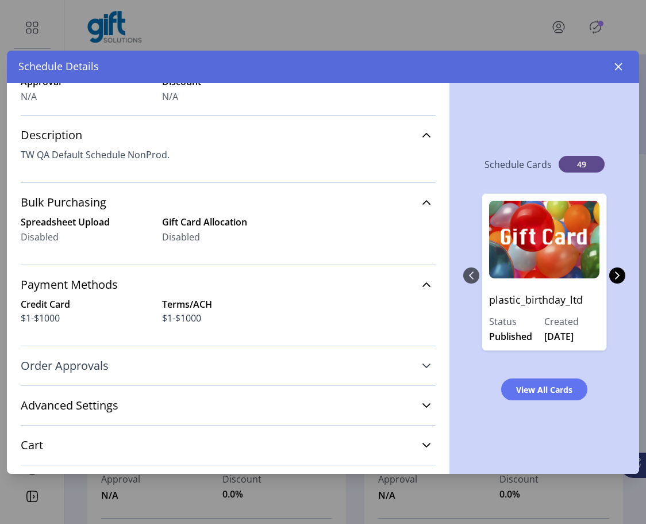
click at [318, 363] on link "Order Approvals" at bounding box center [228, 365] width 415 height 25
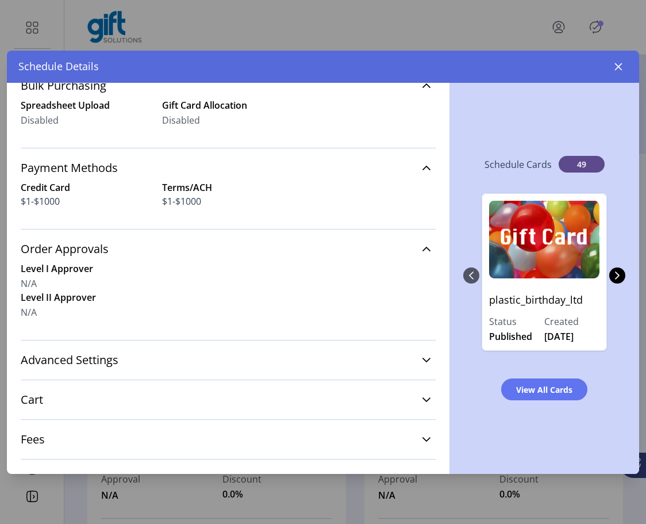
scroll to position [248, 0]
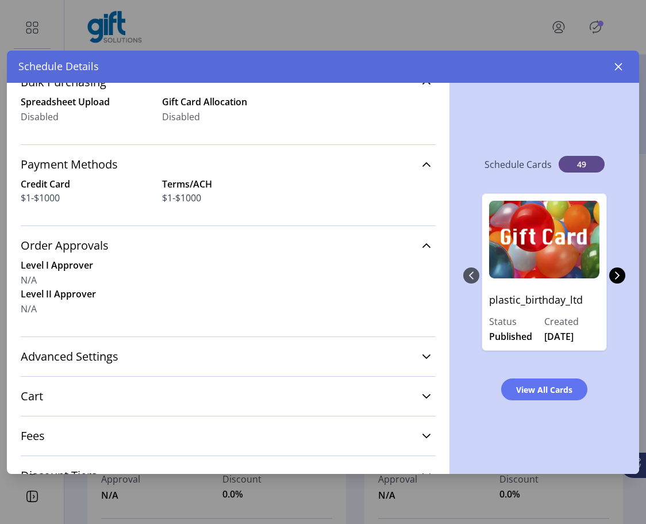
click at [319, 376] on div "Cart Cards per Order 1-50 Values per Order $1-$1000, 0 increments" at bounding box center [228, 396] width 415 height 40
click at [320, 372] on div "Advanced Settings Stored Value Processor N/A" at bounding box center [228, 356] width 415 height 40
click at [320, 371] on div "Advanced Settings Stored Value Processor N/A" at bounding box center [228, 356] width 415 height 40
click at [321, 361] on link "Advanced Settings" at bounding box center [228, 356] width 415 height 25
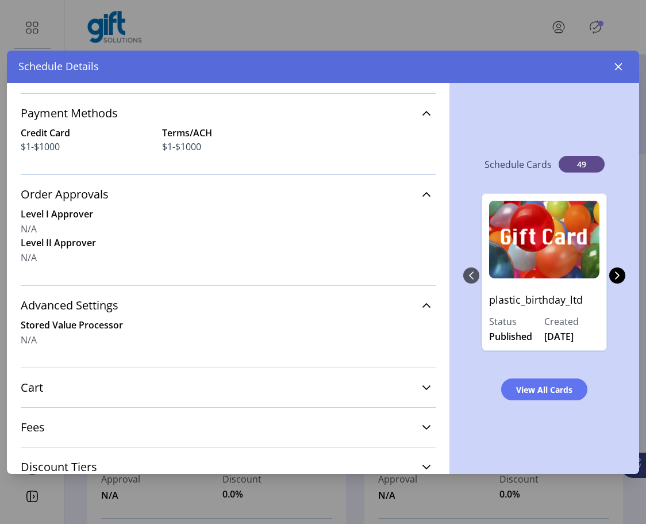
scroll to position [376, 0]
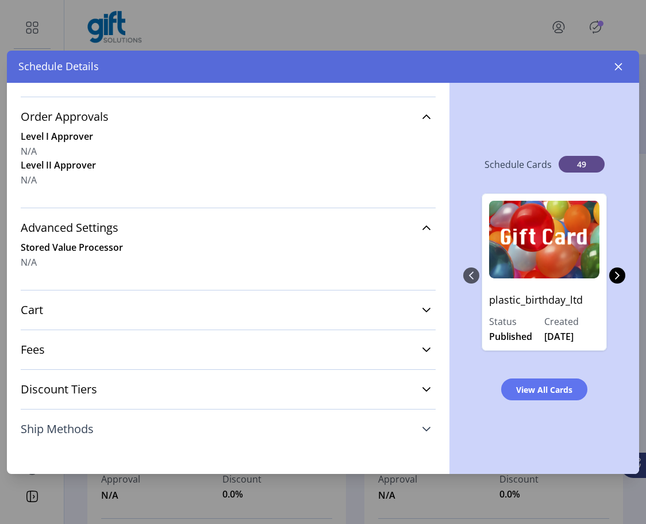
click at [420, 434] on link "Ship Methods" at bounding box center [228, 428] width 415 height 25
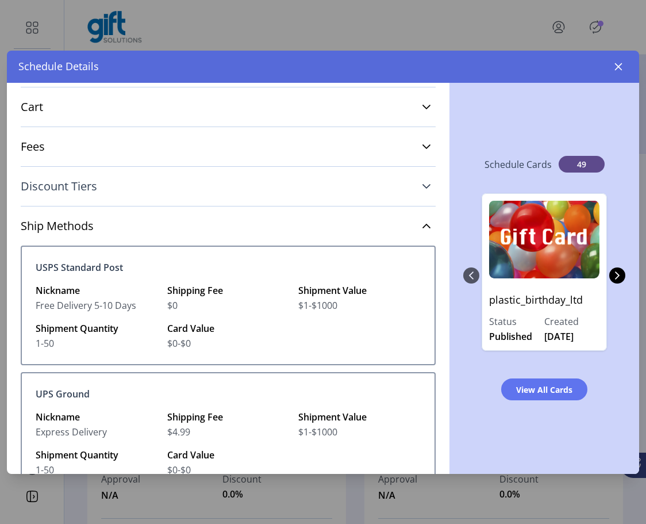
scroll to position [597, 0]
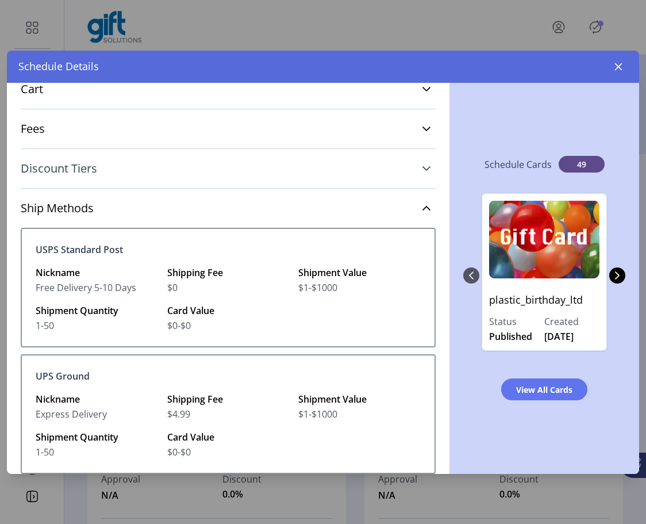
click at [422, 166] on icon at bounding box center [426, 168] width 9 height 9
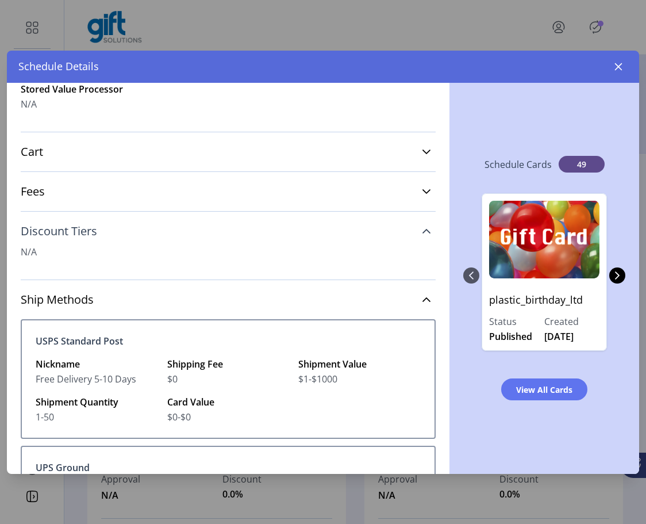
scroll to position [519, 0]
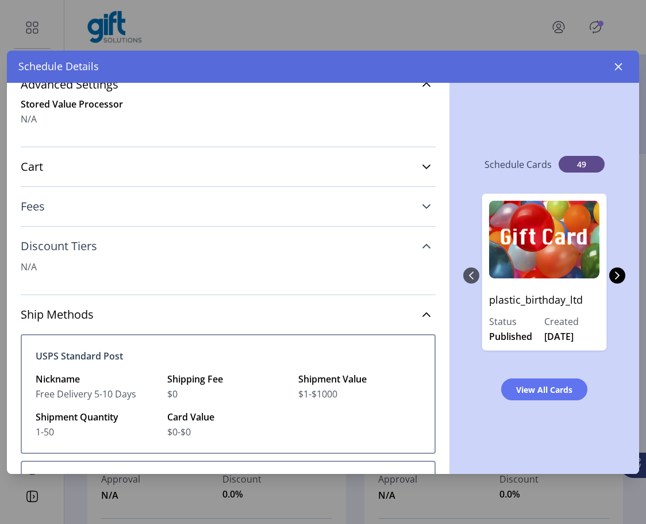
click at [422, 204] on icon at bounding box center [426, 206] width 9 height 9
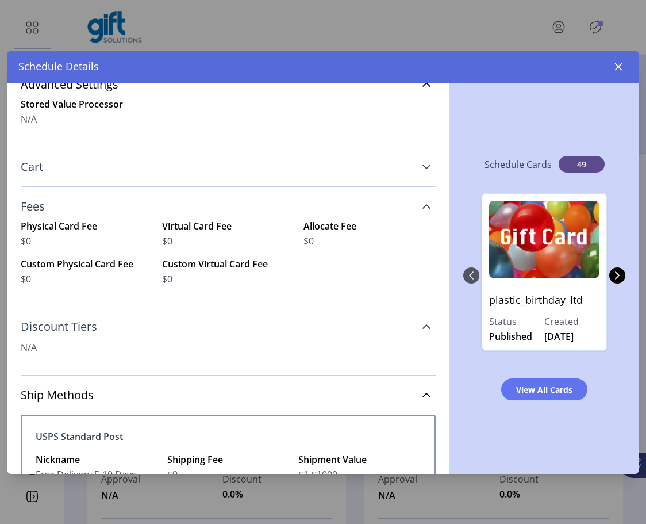
click at [422, 164] on icon at bounding box center [426, 166] width 9 height 9
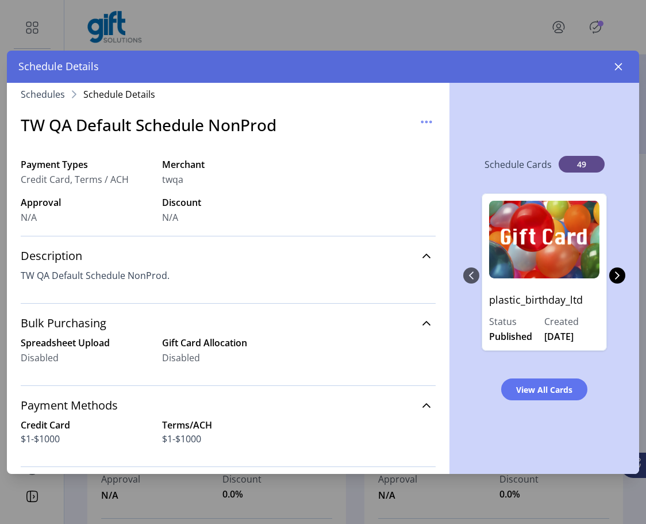
scroll to position [5, 0]
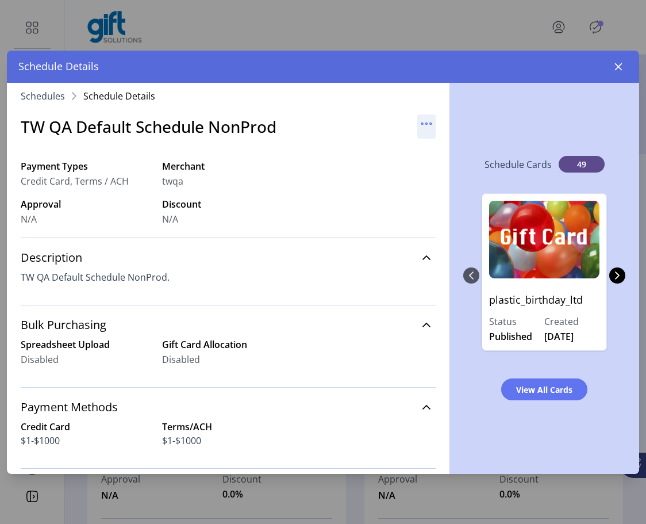
click at [424, 118] on icon "button" at bounding box center [426, 123] width 18 height 18
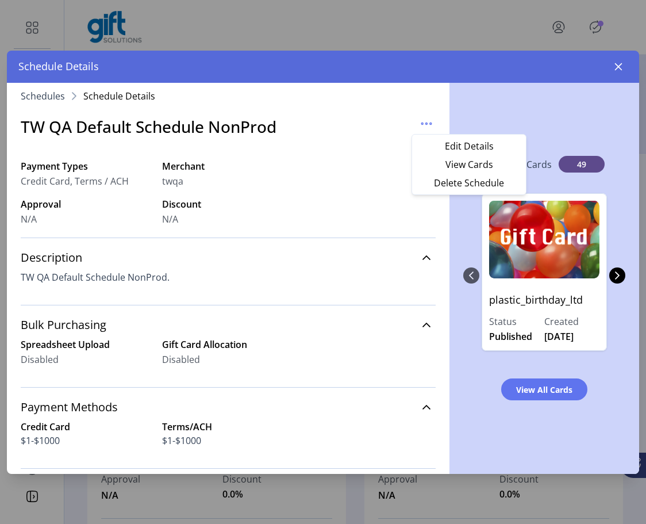
click at [534, 107] on div "Schedule Cards 49 plastic_birthday_ltd Status Published Created 03/06/2025 plas…" at bounding box center [544, 278] width 190 height 391
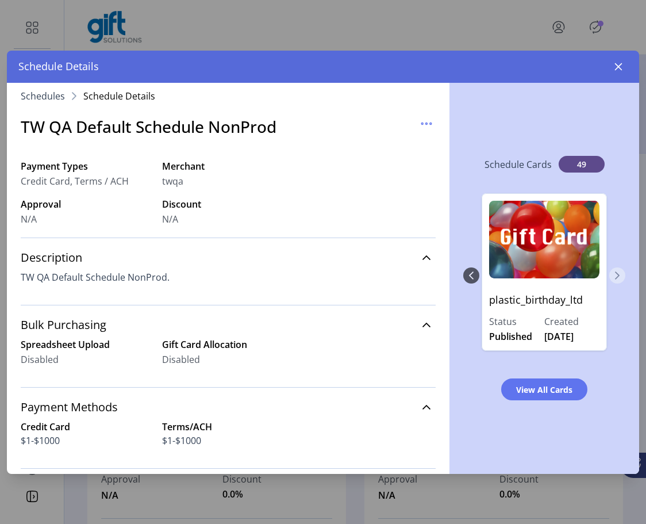
click at [578, 274] on icon "Next Page" at bounding box center [617, 275] width 9 height 9
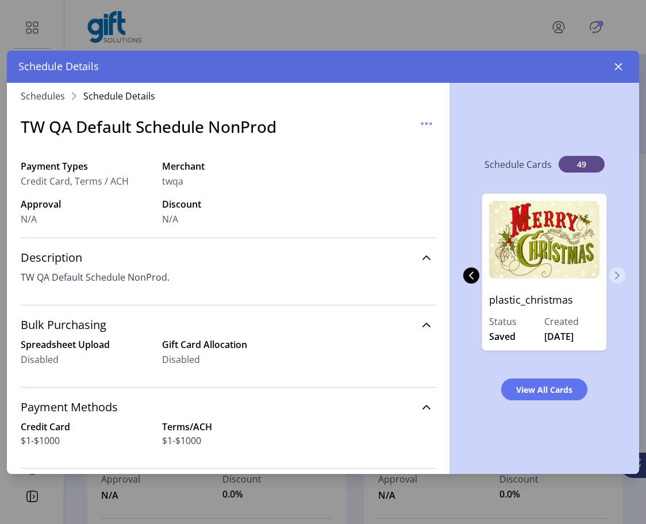
click at [578, 274] on icon "Next Page" at bounding box center [617, 275] width 9 height 9
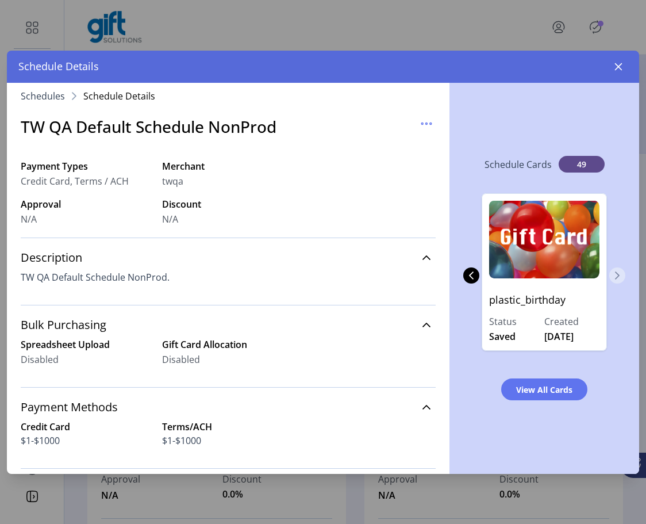
click at [578, 274] on icon "Next Page" at bounding box center [617, 275] width 9 height 9
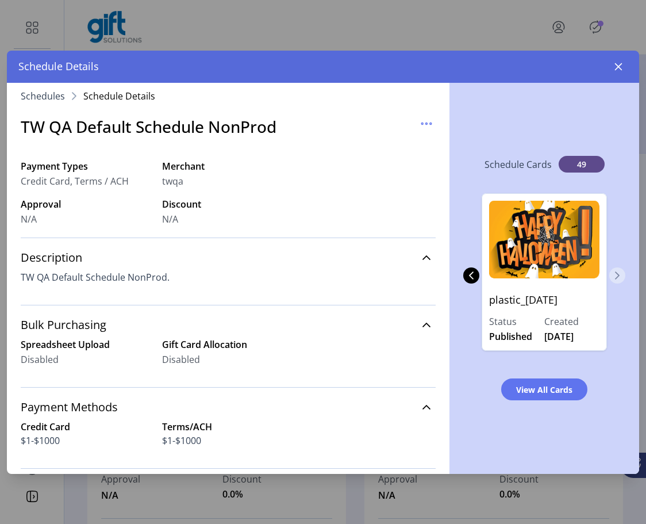
click at [578, 274] on icon "Next Page" at bounding box center [617, 275] width 9 height 9
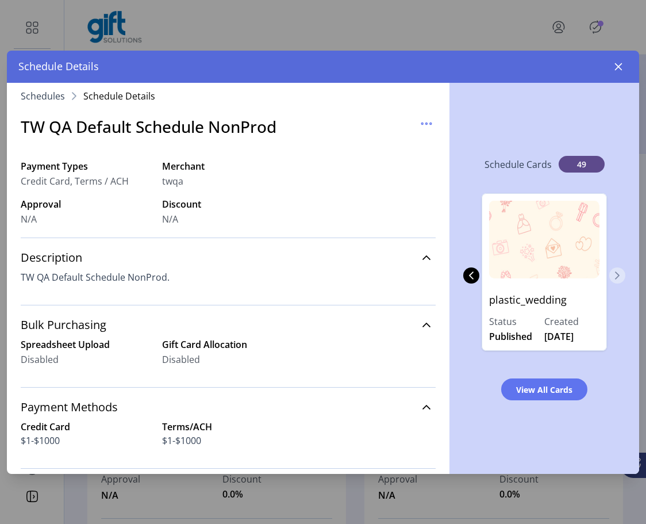
click at [578, 274] on icon "Next Page" at bounding box center [617, 275] width 9 height 9
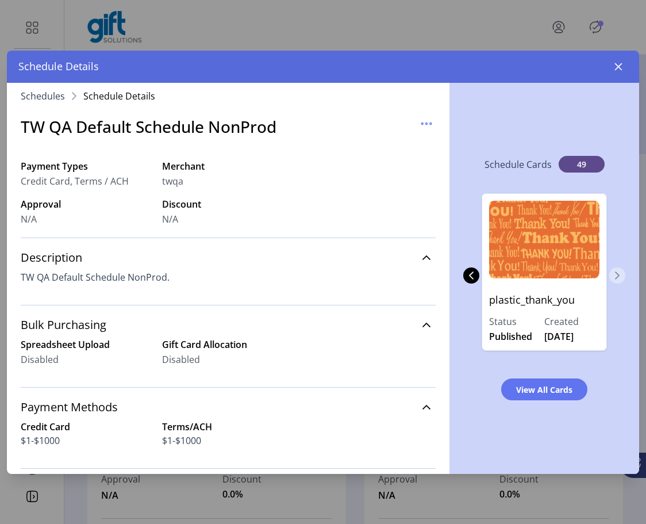
click at [578, 274] on icon "Next Page" at bounding box center [617, 275] width 9 height 9
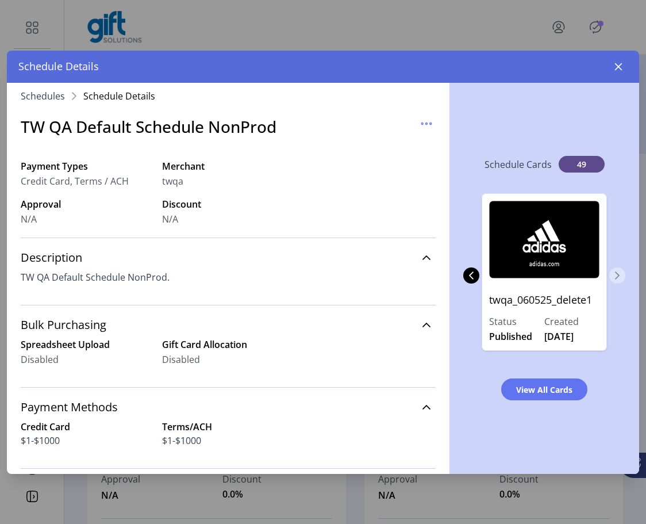
click at [578, 274] on icon "Next Page" at bounding box center [617, 275] width 9 height 9
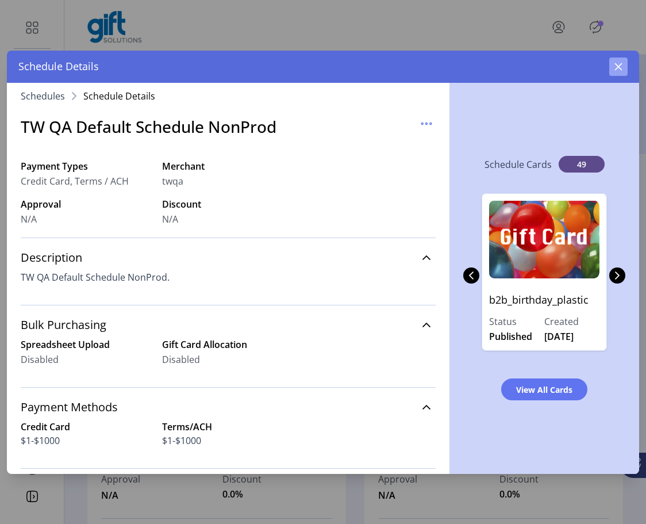
click at [578, 68] on icon "button" at bounding box center [618, 66] width 9 height 9
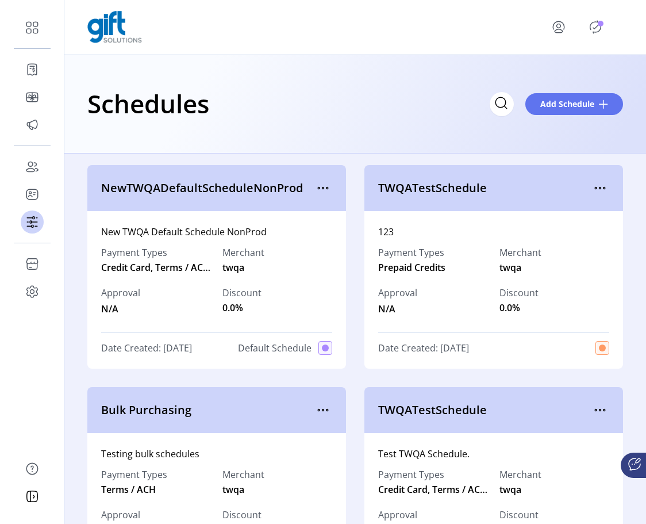
click at [578, 30] on icon "Publisher Panel" at bounding box center [595, 27] width 18 height 18
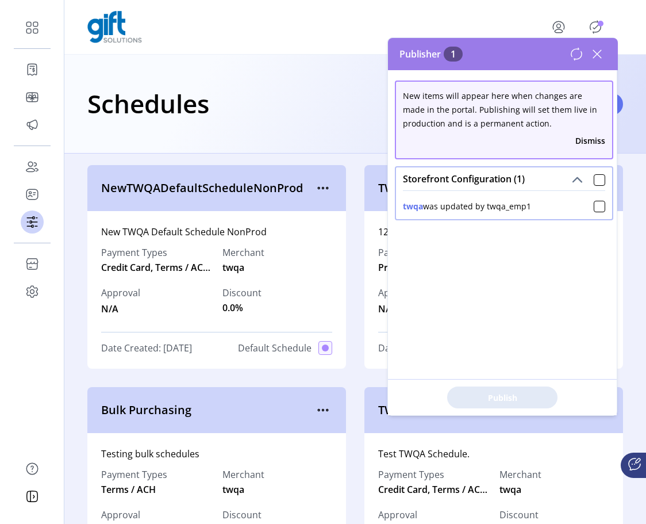
click at [578, 53] on icon at bounding box center [597, 54] width 18 height 18
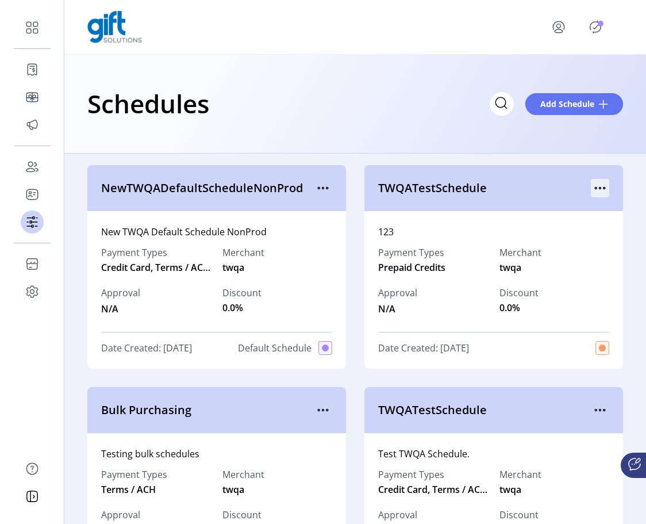
click at [578, 185] on p-button at bounding box center [600, 190] width 18 height 13
click at [578, 188] on icon "menu" at bounding box center [600, 188] width 18 height 18
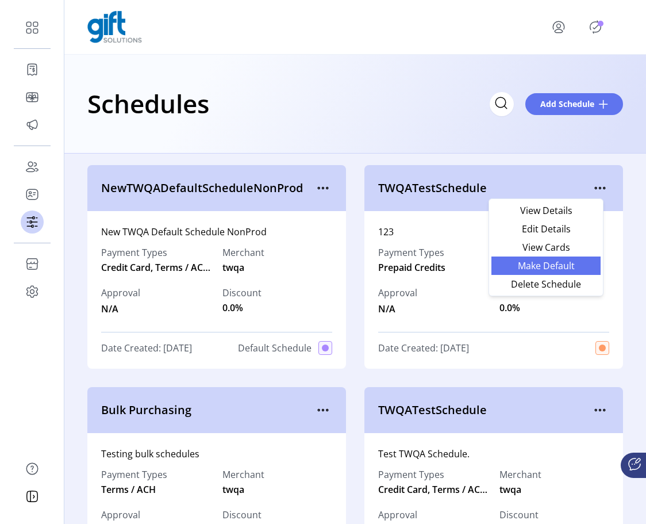
click at [568, 263] on span "Make Default" at bounding box center [545, 265] width 95 height 9
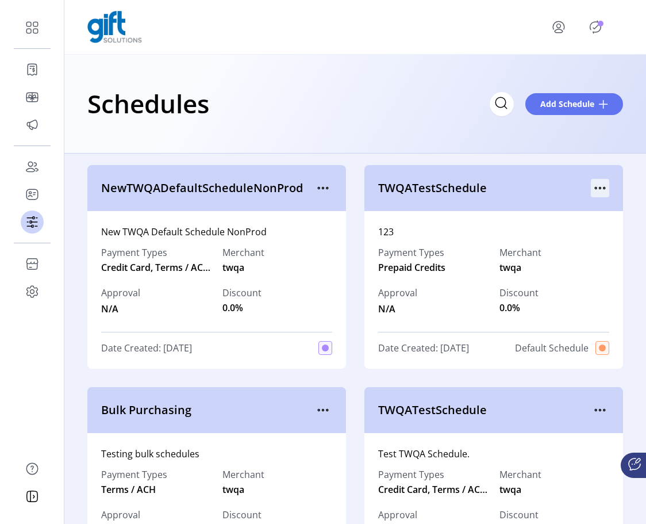
click at [578, 193] on icon "menu" at bounding box center [600, 188] width 18 height 18
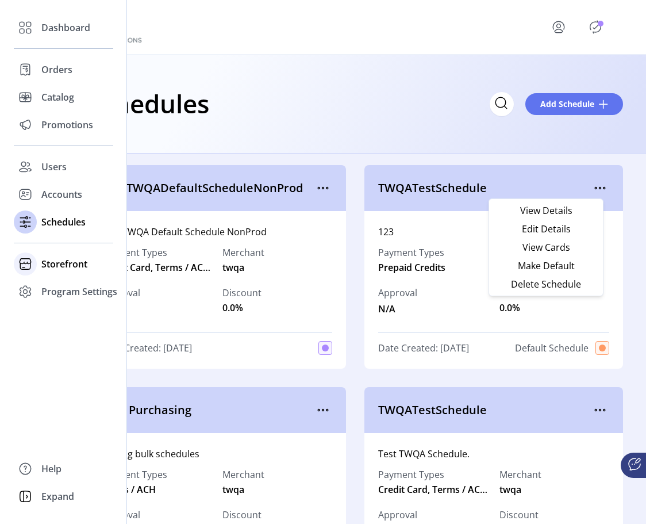
click at [75, 260] on span "Storefront" at bounding box center [64, 264] width 46 height 14
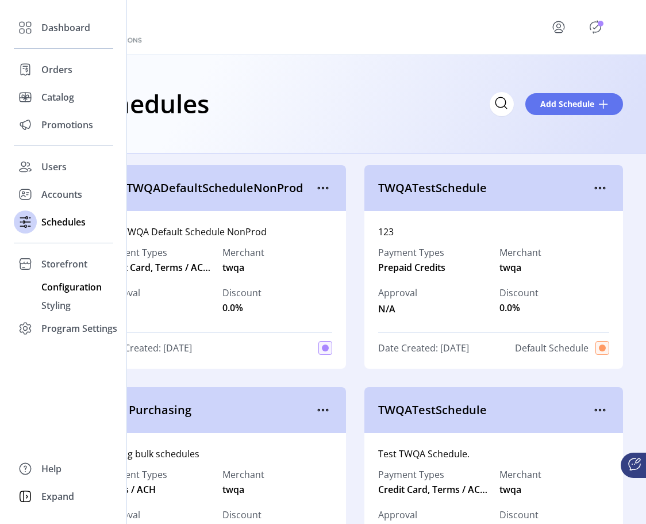
click at [76, 289] on span "Configuration" at bounding box center [71, 287] width 60 height 14
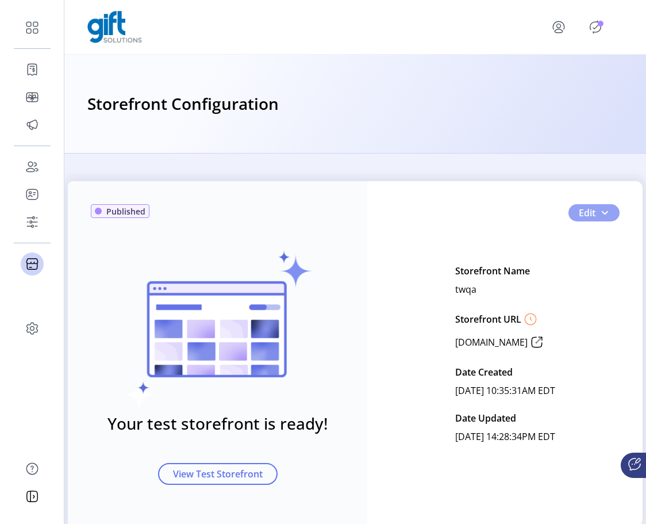
click at [572, 208] on button "Edit" at bounding box center [593, 212] width 51 height 17
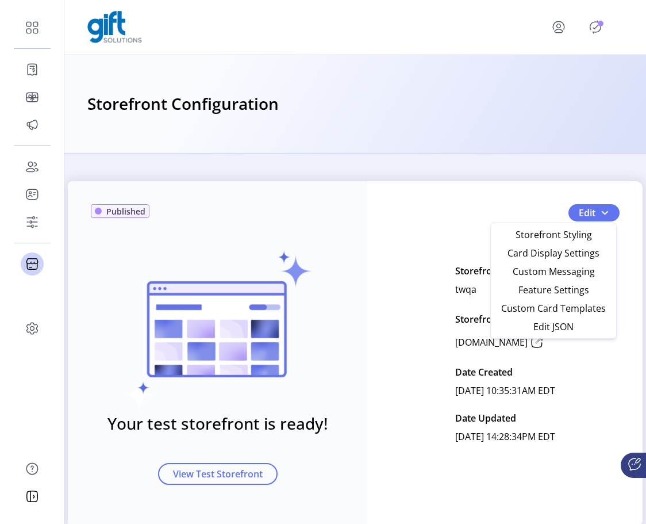
click at [335, 307] on div "Your test storefront is ready! View Test Storefront" at bounding box center [217, 344] width 253 height 280
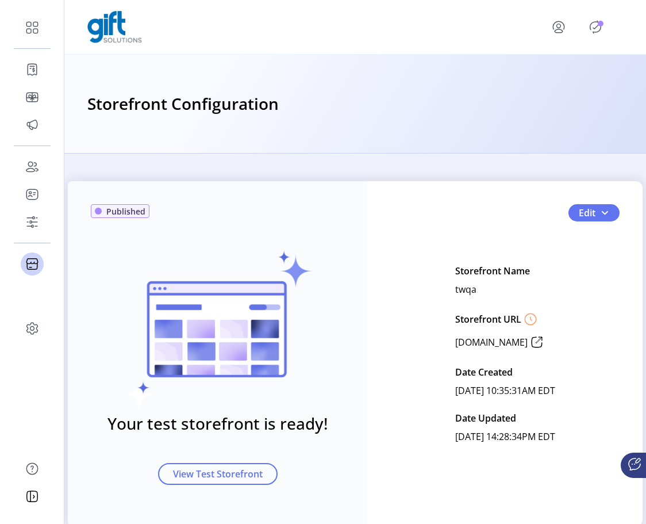
click at [578, 25] on p-badge "Publisher Panel" at bounding box center [601, 24] width 6 height 6
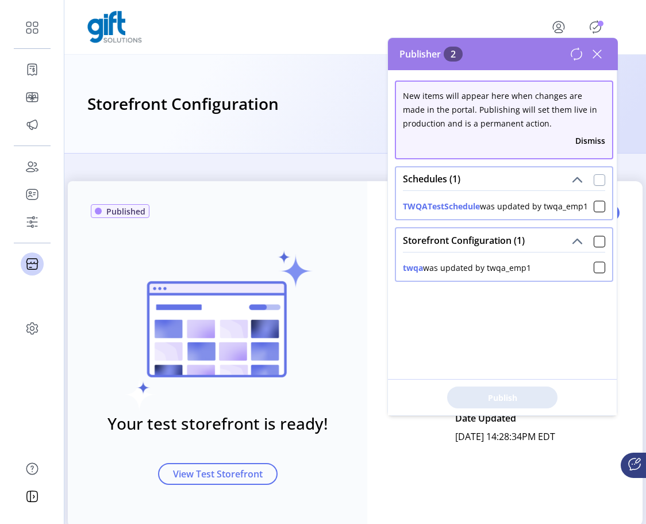
click at [578, 179] on div at bounding box center [599, 179] width 11 height 11
click at [578, 142] on button "Dismiss" at bounding box center [590, 140] width 30 height 12
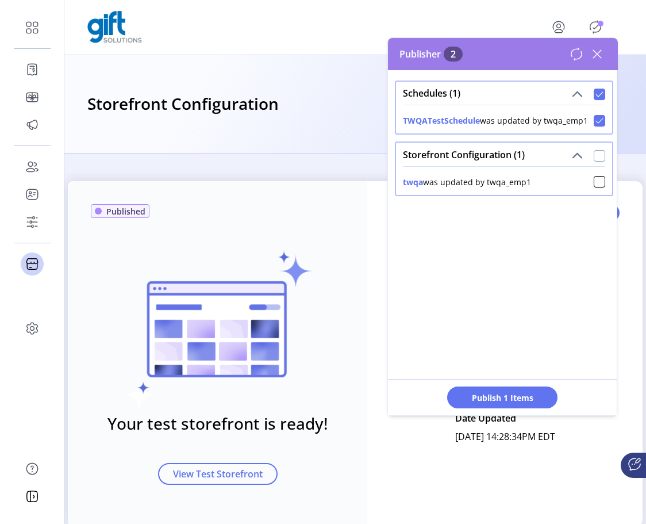
click at [578, 155] on div at bounding box center [599, 155] width 11 height 11
click at [515, 390] on button "Publish 2 Items" at bounding box center [502, 397] width 110 height 22
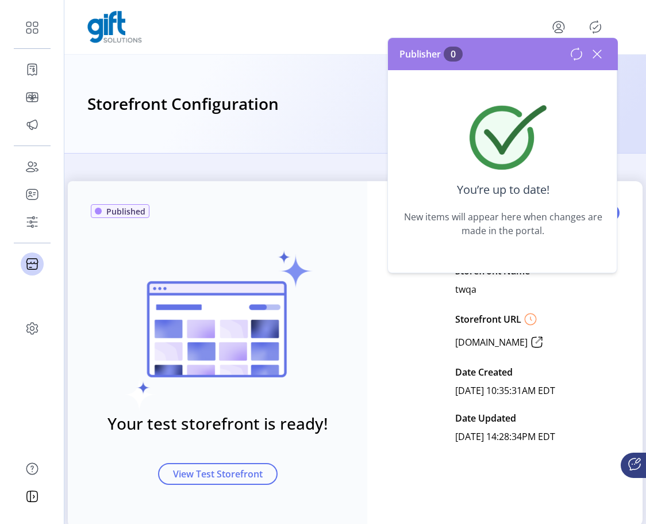
click at [578, 54] on icon at bounding box center [597, 54] width 18 height 18
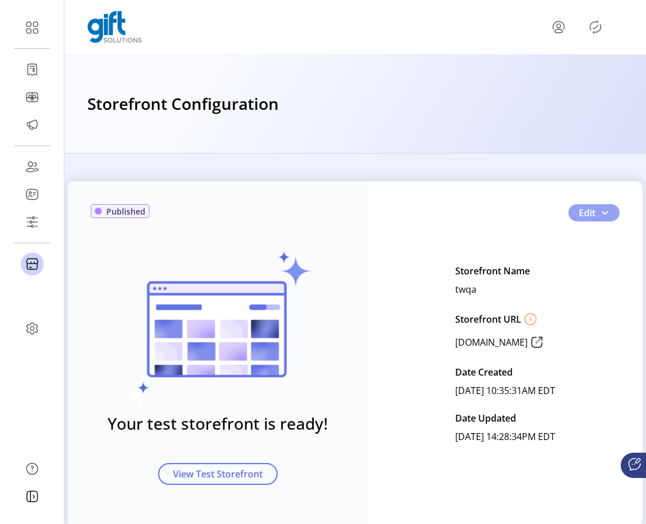
click at [578, 220] on button "Edit" at bounding box center [593, 212] width 51 height 17
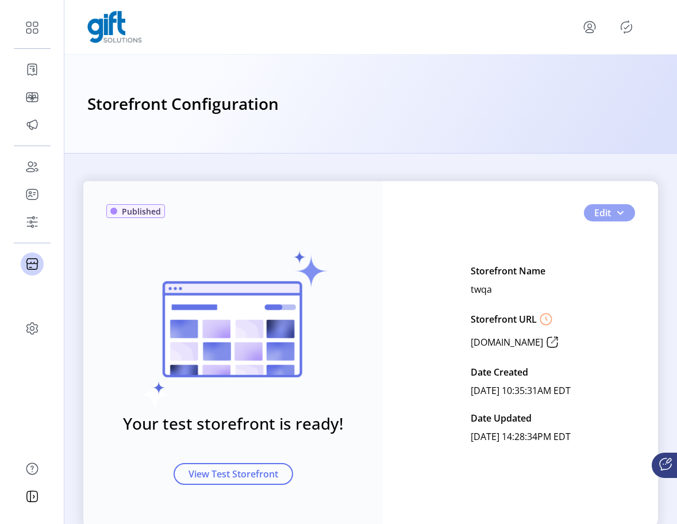
click at [578, 211] on button "Edit" at bounding box center [609, 212] width 51 height 17
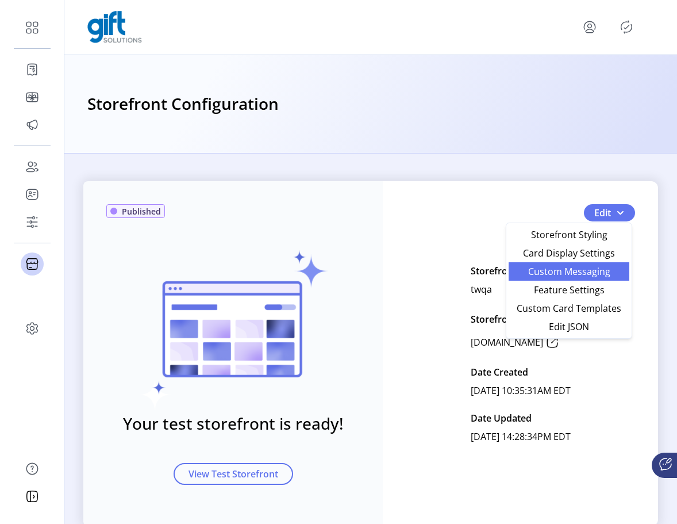
click at [578, 263] on link "Custom Messaging" at bounding box center [569, 271] width 121 height 18
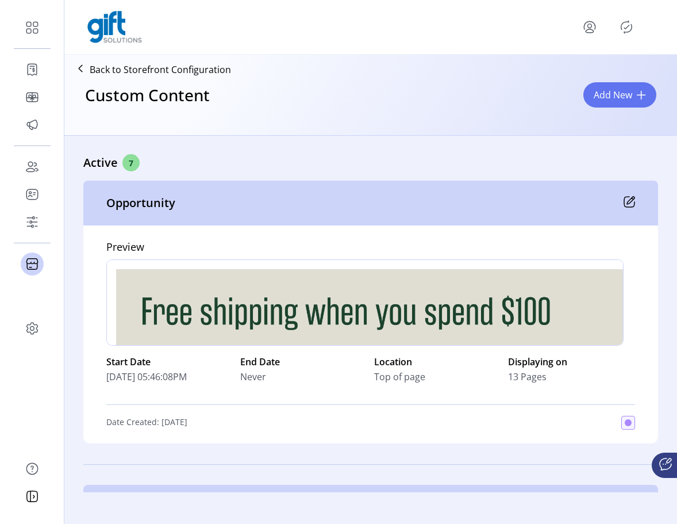
click at [578, 199] on icon at bounding box center [629, 201] width 11 height 11
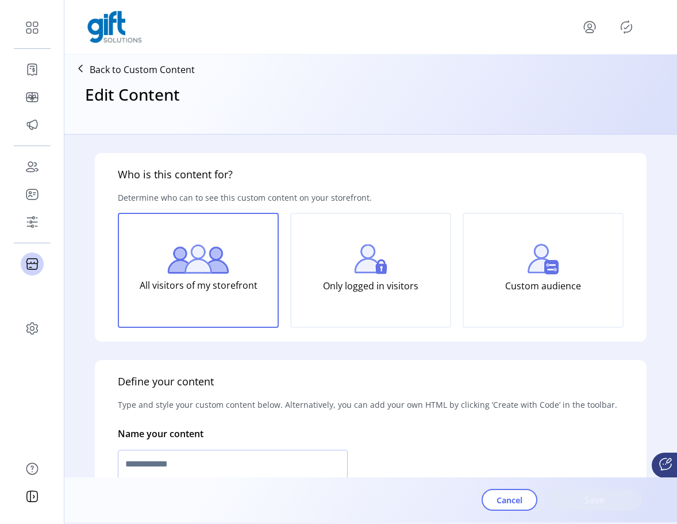
type input "**********"
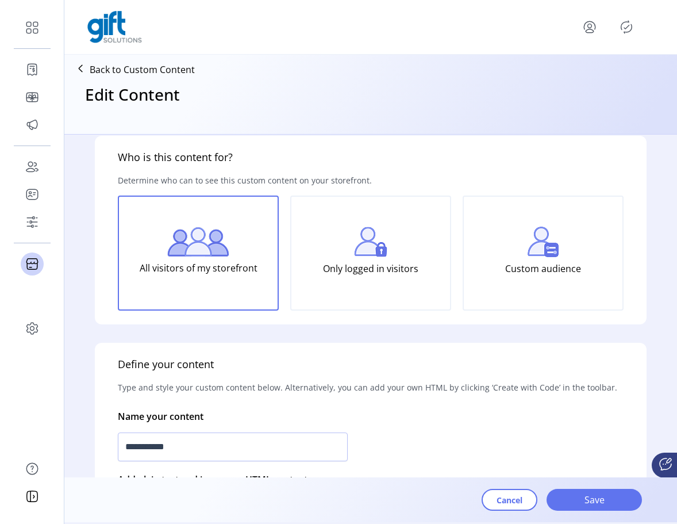
click at [411, 255] on div "Only logged in visitors" at bounding box center [370, 252] width 161 height 115
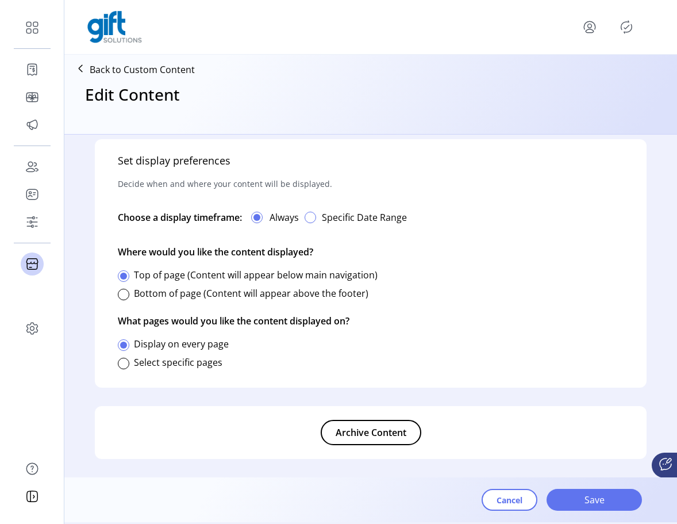
click at [314, 221] on div "button" at bounding box center [310, 216] width 11 height 11
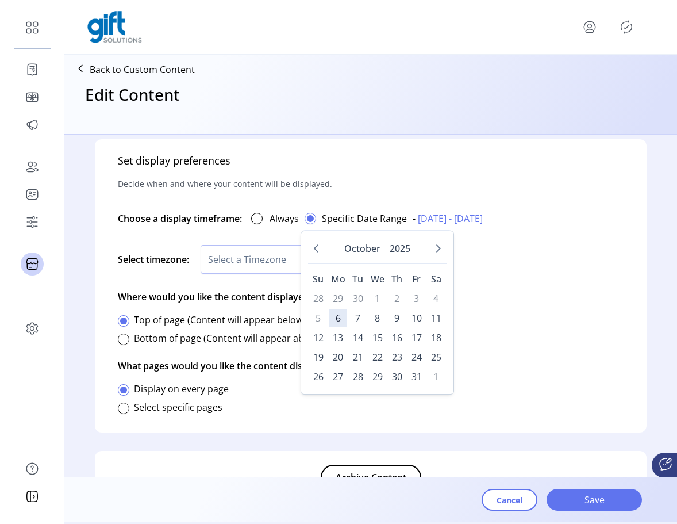
click at [472, 407] on div "Set display preferences Decide when and where your content will be displayed. C…" at bounding box center [371, 285] width 552 height 293
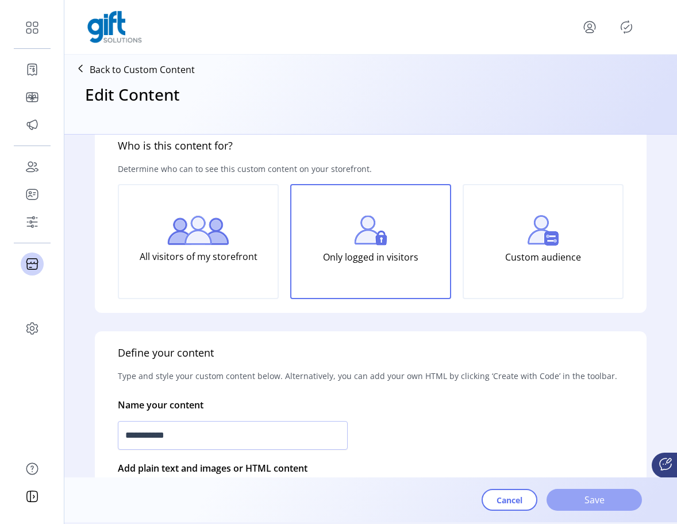
click at [563, 499] on span "Save" at bounding box center [594, 499] width 66 height 14
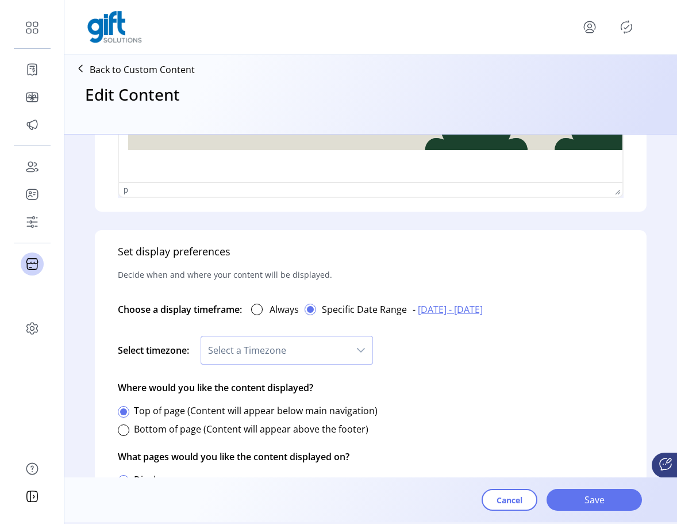
click at [342, 348] on span "Select a Timezone" at bounding box center [275, 350] width 148 height 28
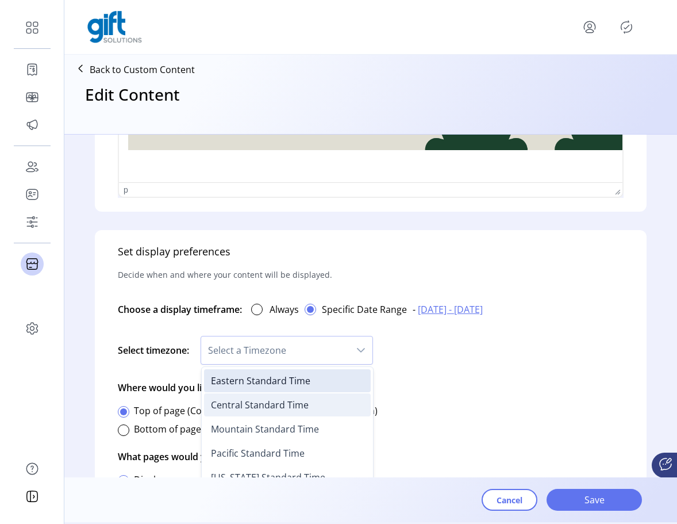
click at [305, 403] on span "Central Standard Time" at bounding box center [260, 404] width 98 height 13
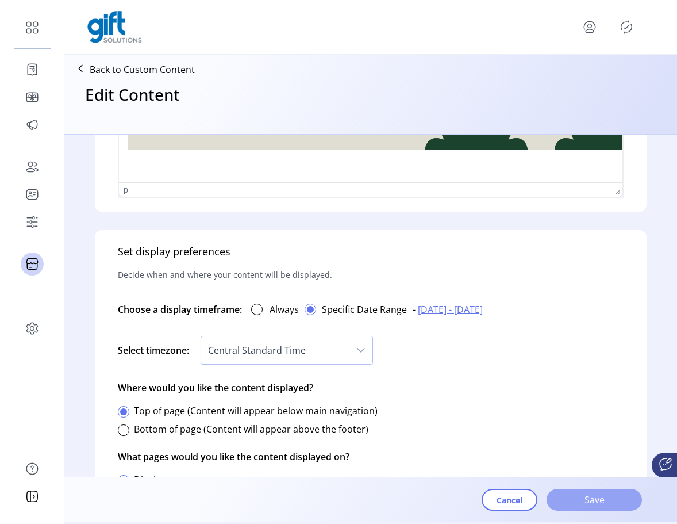
click at [561, 505] on span "Save" at bounding box center [594, 499] width 66 height 14
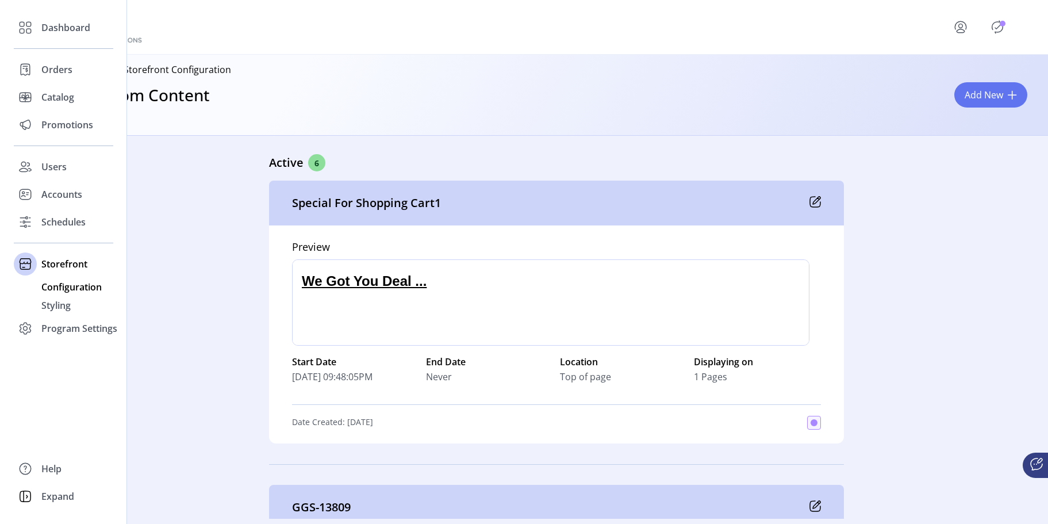
click at [53, 291] on span "Configuration" at bounding box center [71, 287] width 60 height 14
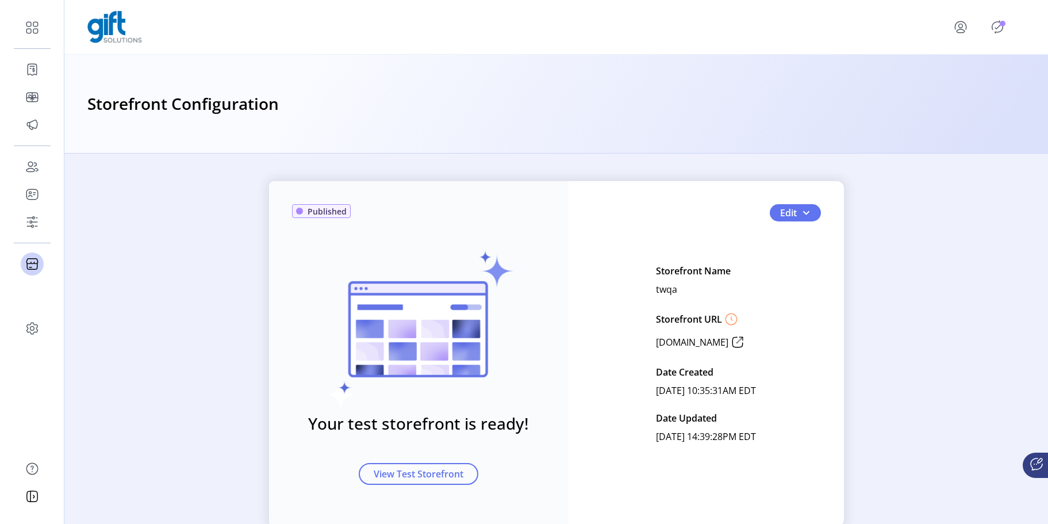
scroll to position [30, 0]
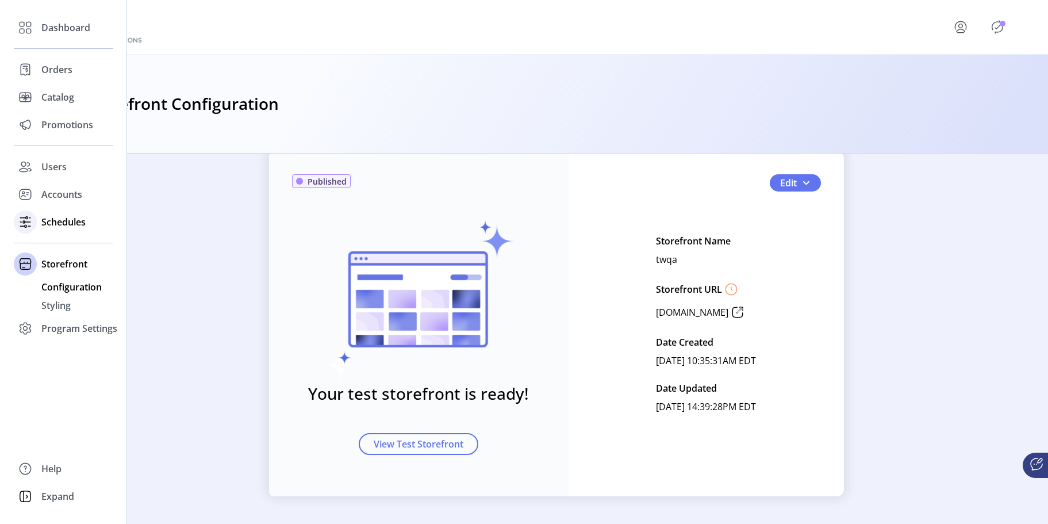
click at [55, 226] on span "Schedules" at bounding box center [63, 222] width 44 height 14
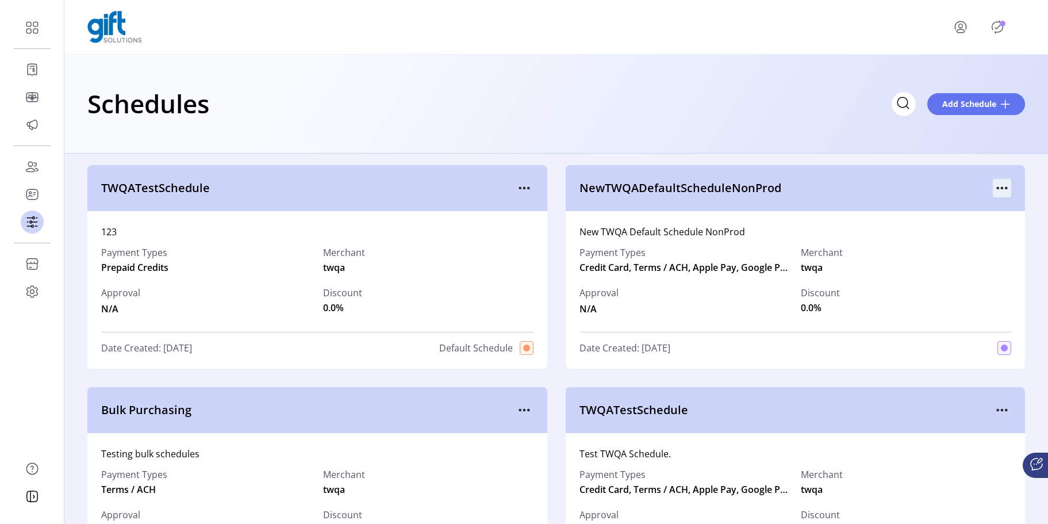
click at [578, 186] on icon "menu" at bounding box center [1001, 188] width 18 height 18
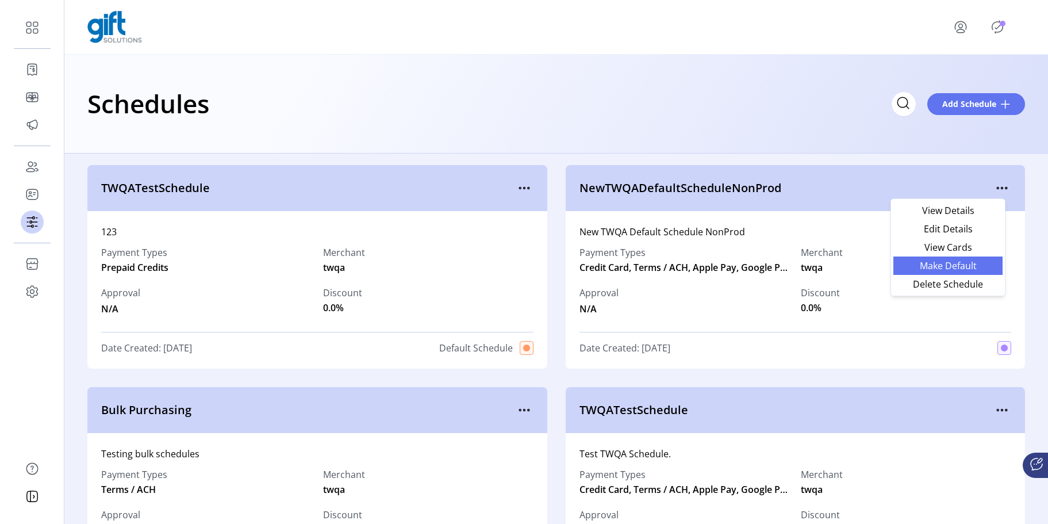
click at [578, 267] on span "Make Default" at bounding box center [947, 265] width 95 height 9
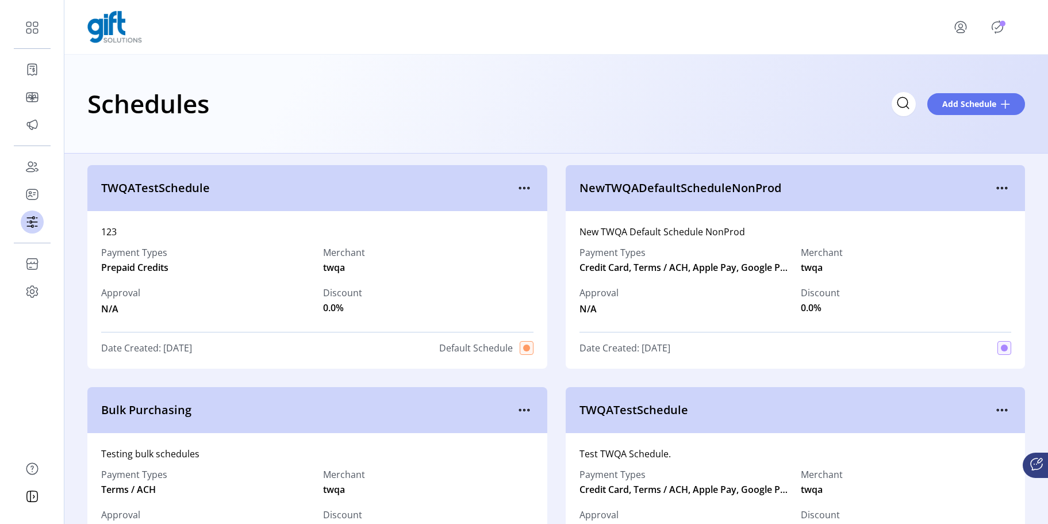
click at [578, 25] on icon "Publisher Panel" at bounding box center [997, 27] width 18 height 18
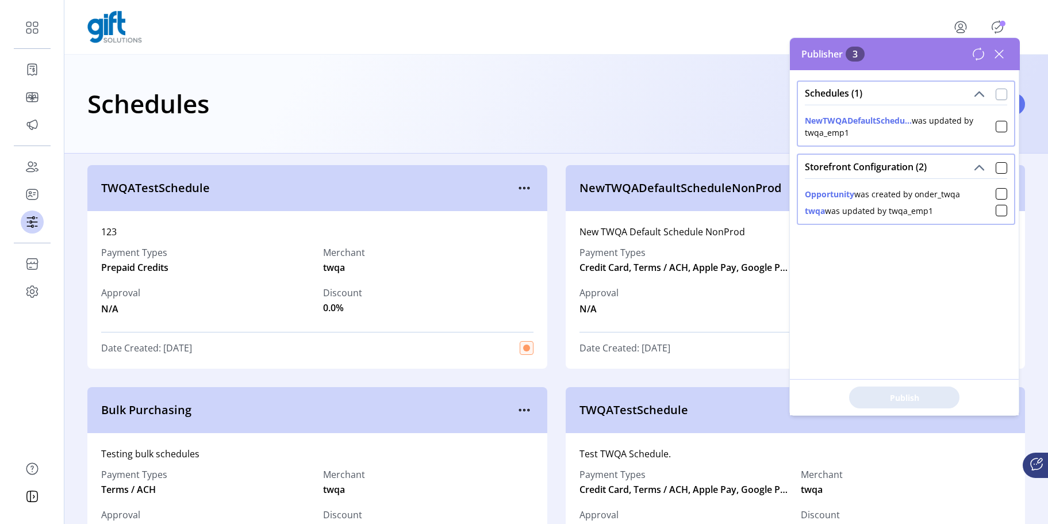
click at [578, 92] on div at bounding box center [1000, 93] width 11 height 11
click at [578, 167] on div at bounding box center [1000, 167] width 11 height 11
click at [578, 393] on span "Publish 3 Items" at bounding box center [904, 397] width 80 height 12
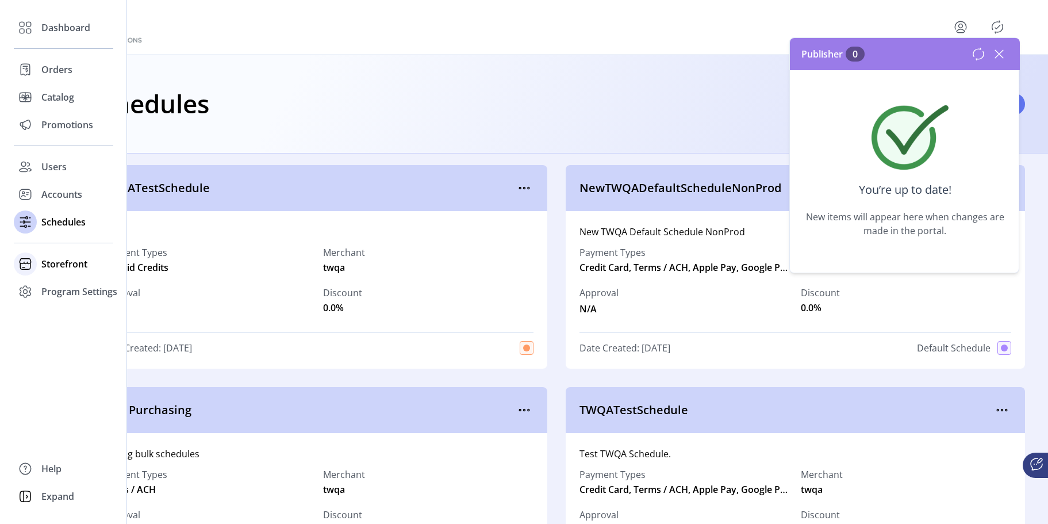
click at [50, 264] on span "Storefront" at bounding box center [64, 264] width 46 height 14
click at [60, 290] on span "Configuration" at bounding box center [71, 287] width 60 height 14
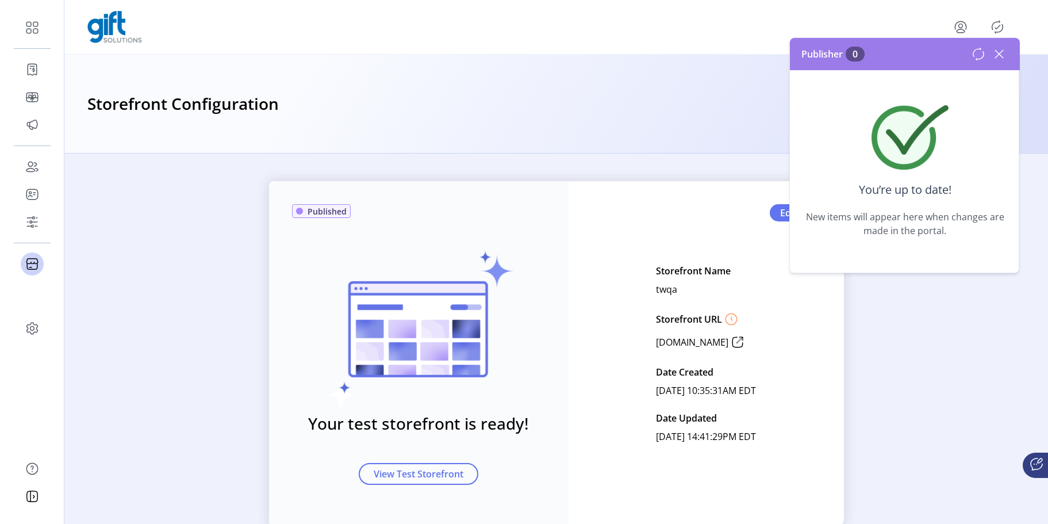
scroll to position [30, 0]
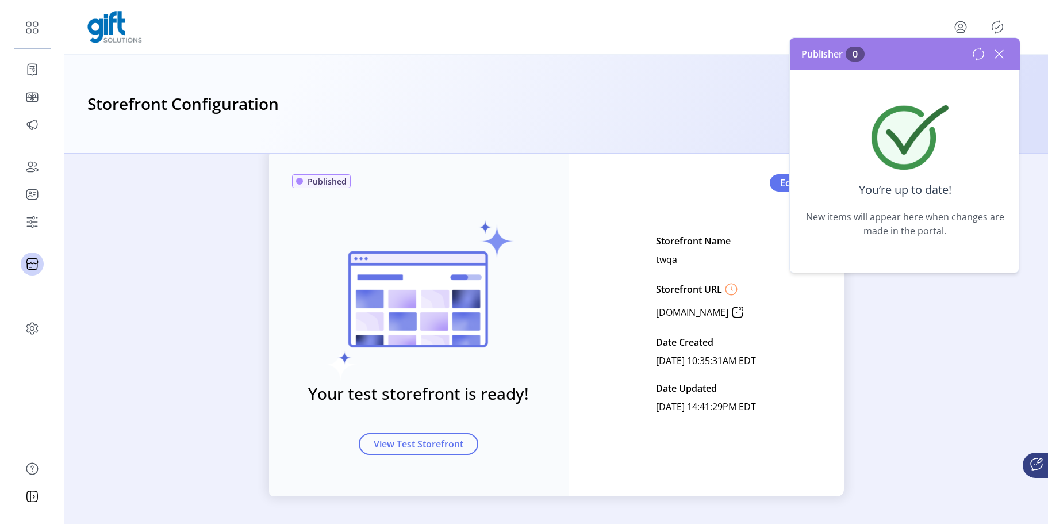
click at [578, 53] on icon at bounding box center [999, 54] width 18 height 18
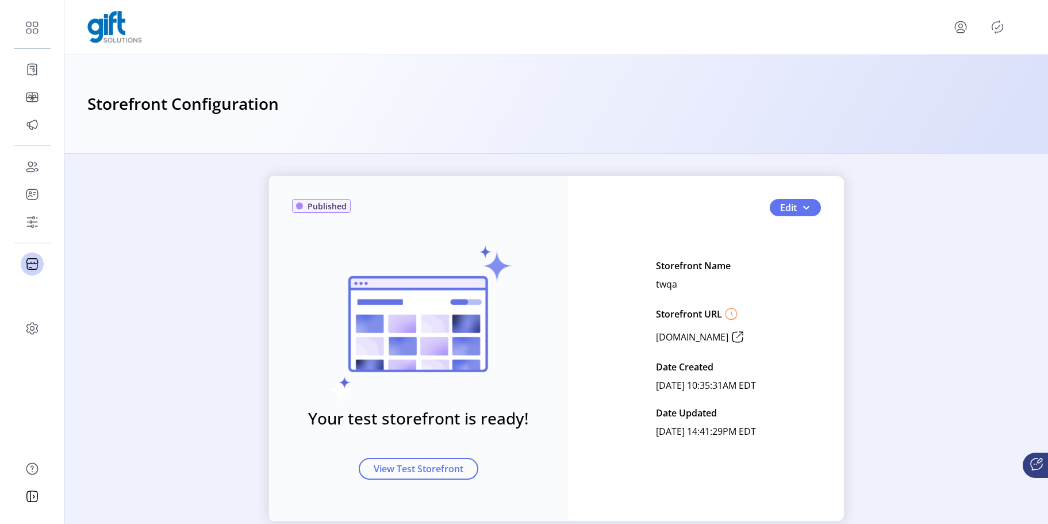
scroll to position [0, 0]
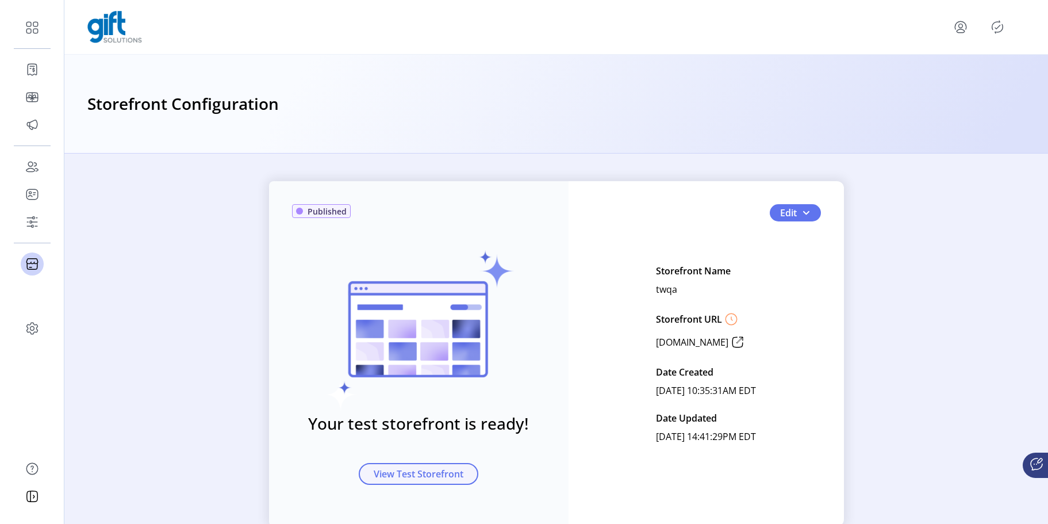
click at [413, 471] on span "View Test Storefront" at bounding box center [419, 474] width 90 height 14
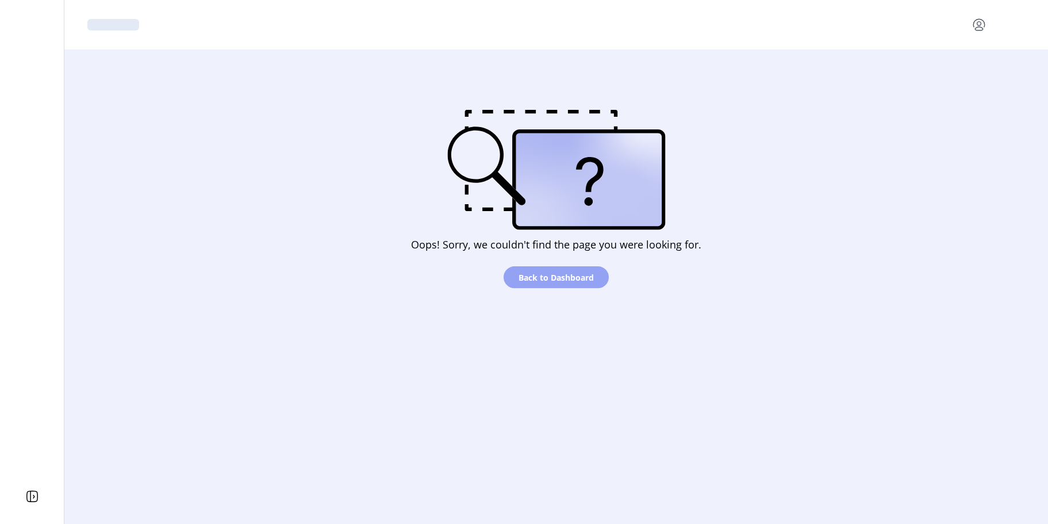
click at [566, 278] on span "Back to Dashboard" at bounding box center [555, 277] width 75 height 12
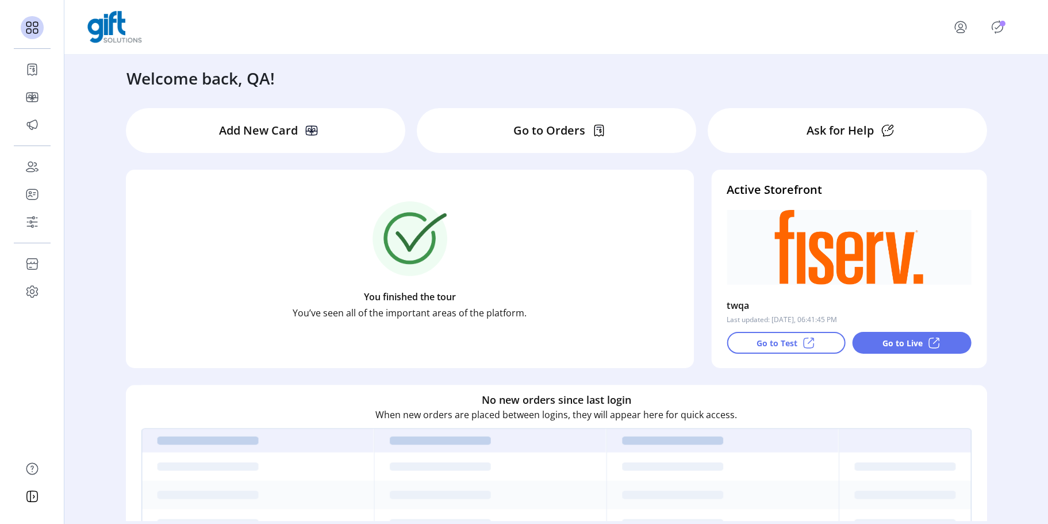
click at [991, 32] on icon "Publisher Panel" at bounding box center [997, 27] width 18 height 18
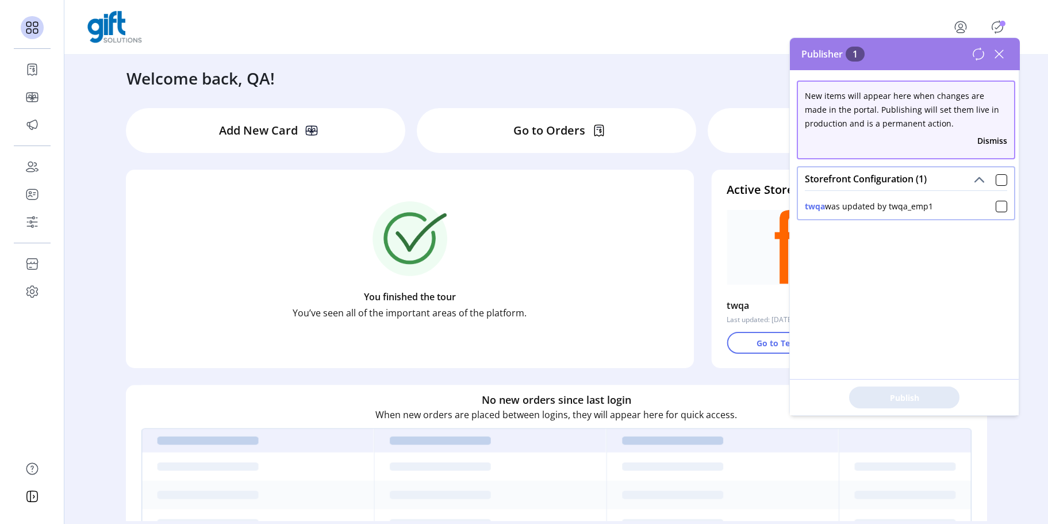
click at [956, 31] on icon "menu" at bounding box center [960, 27] width 18 height 18
click at [896, 18] on div "Profile Sign Out" at bounding box center [555, 27] width 937 height 32
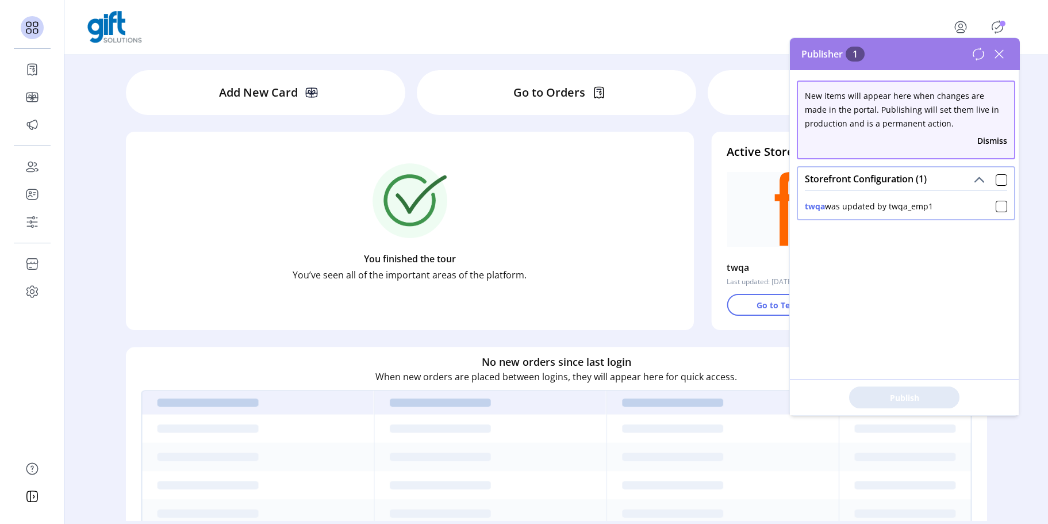
scroll to position [39, 0]
click at [597, 246] on div "You finished the tour You’ve seen all of the important areas of the platform." at bounding box center [409, 221] width 537 height 172
click at [909, 13] on div at bounding box center [555, 27] width 937 height 32
click at [1002, 52] on icon at bounding box center [999, 54] width 18 height 18
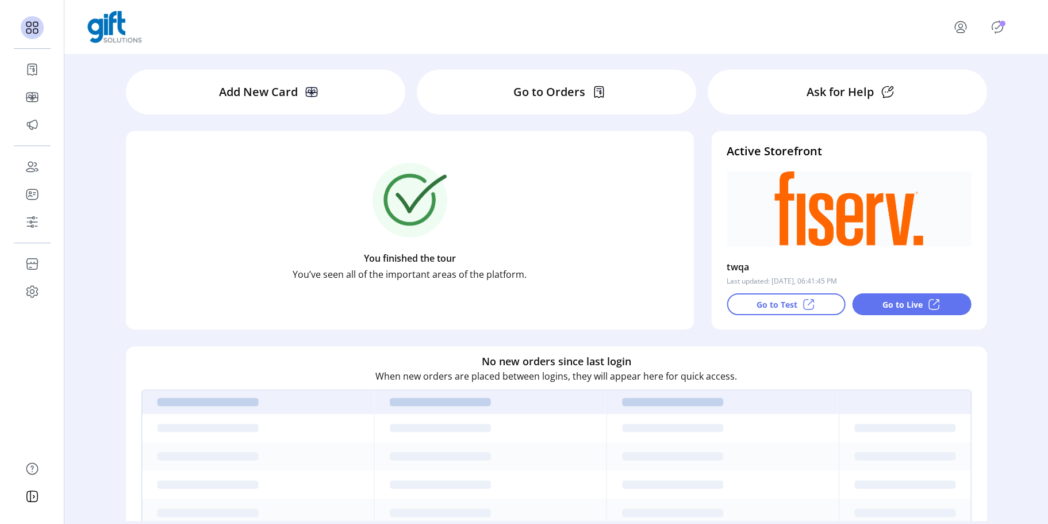
scroll to position [0, 0]
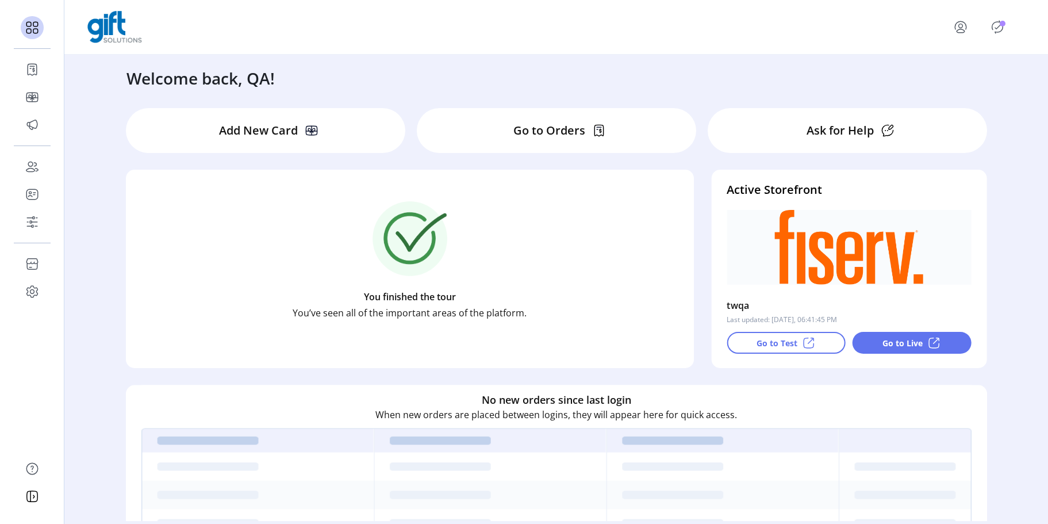
click at [803, 341] on icon at bounding box center [808, 343] width 10 height 10
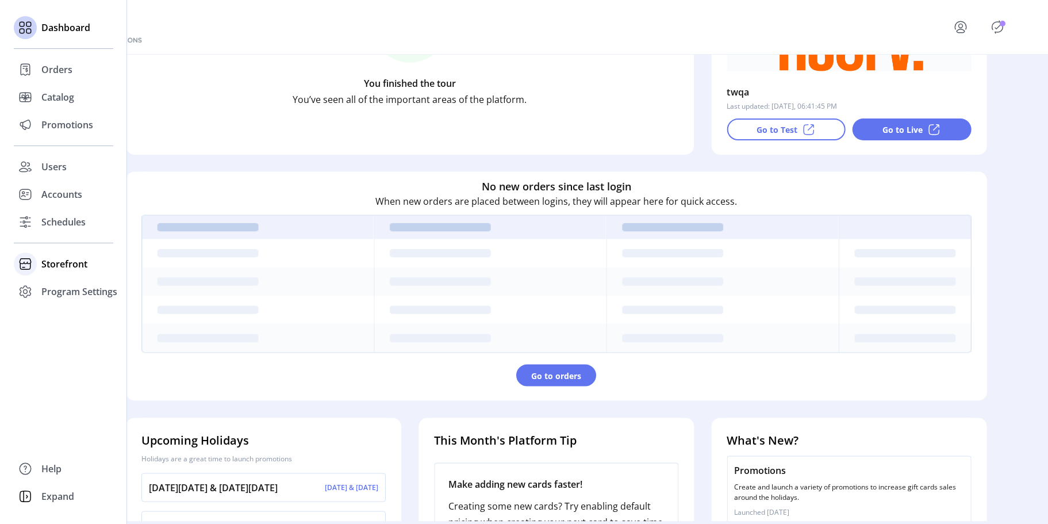
click at [60, 268] on span "Storefront" at bounding box center [64, 264] width 46 height 14
click at [75, 287] on span "Configuration" at bounding box center [71, 287] width 60 height 14
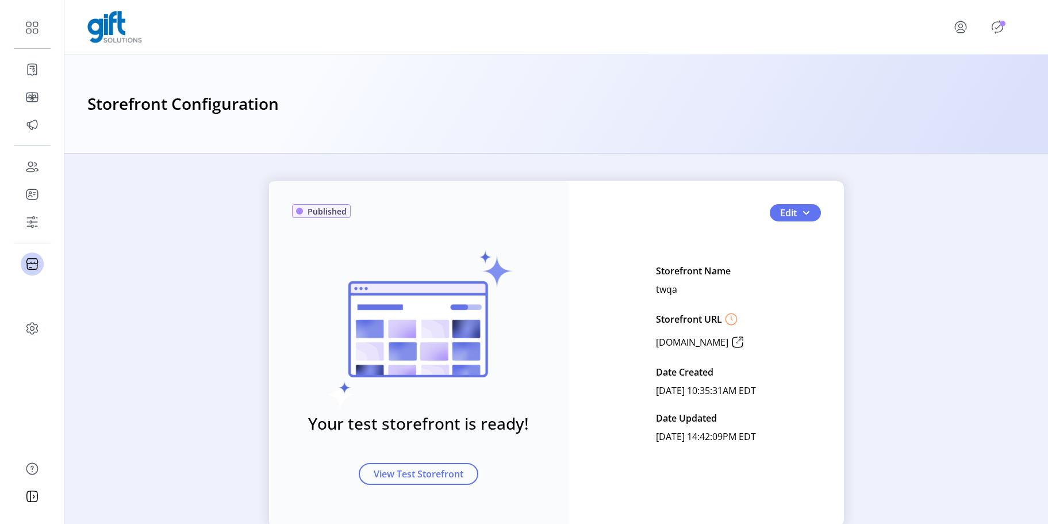
scroll to position [30, 0]
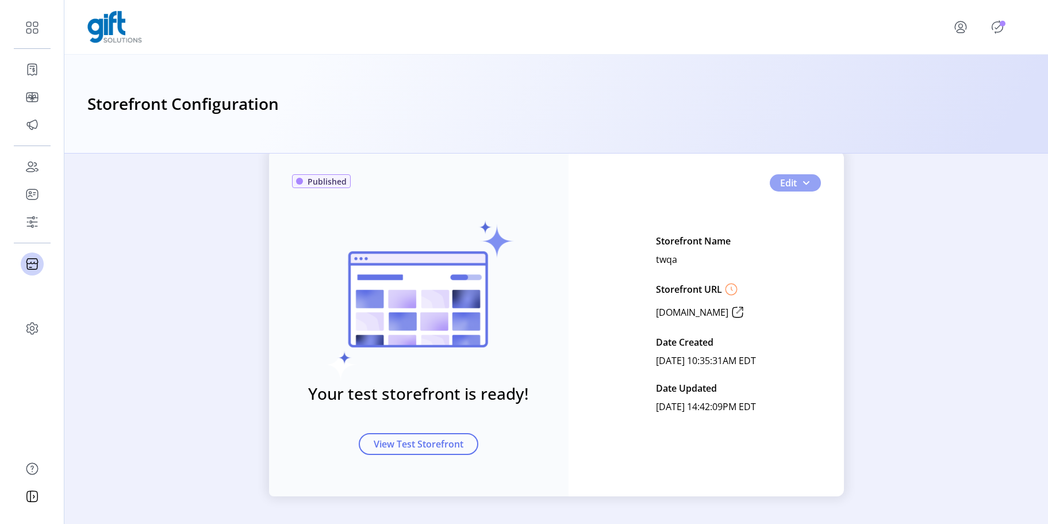
click at [792, 182] on span "Edit" at bounding box center [788, 183] width 17 height 14
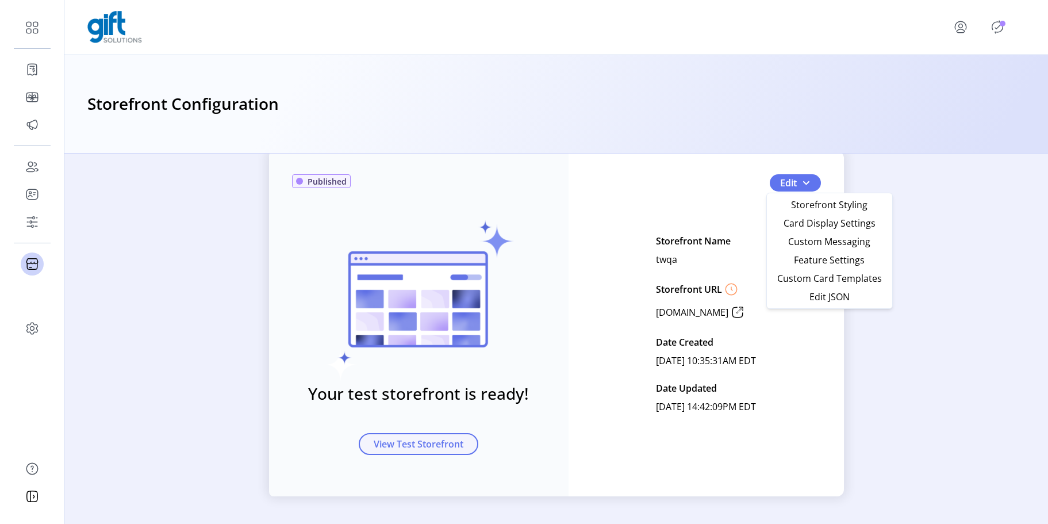
click at [452, 437] on span "View Test Storefront" at bounding box center [419, 444] width 90 height 14
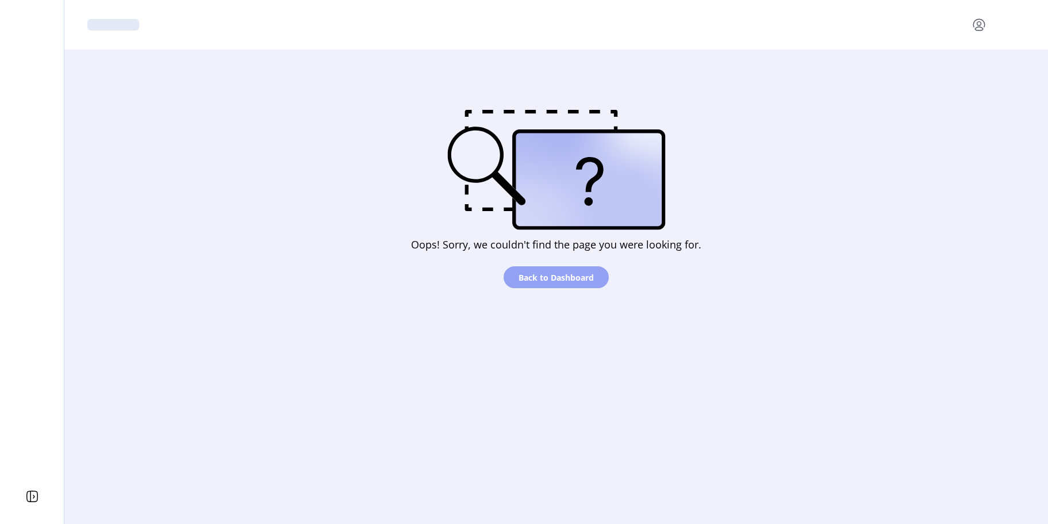
click at [584, 281] on span "Back to Dashboard" at bounding box center [555, 277] width 75 height 12
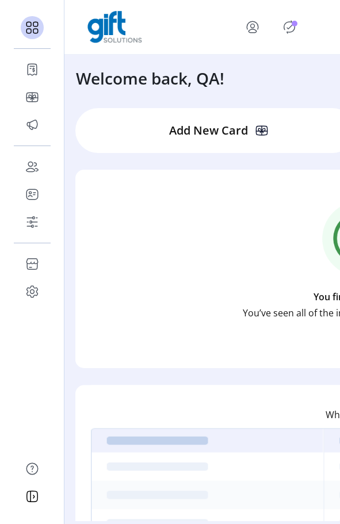
click at [286, 28] on icon "Publisher Panel" at bounding box center [289, 27] width 18 height 18
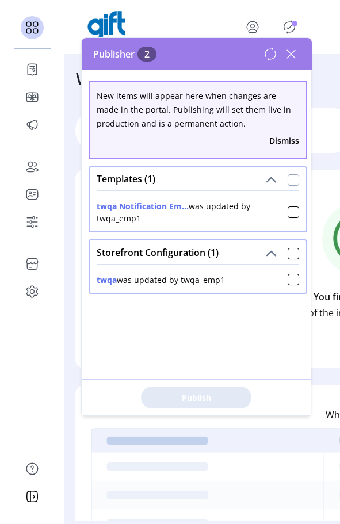
click at [287, 177] on div at bounding box center [292, 179] width 11 height 11
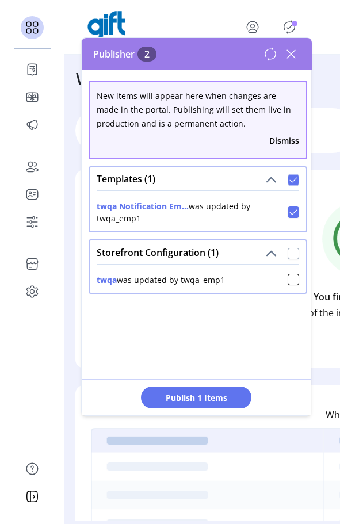
click at [287, 258] on div at bounding box center [292, 253] width 11 height 11
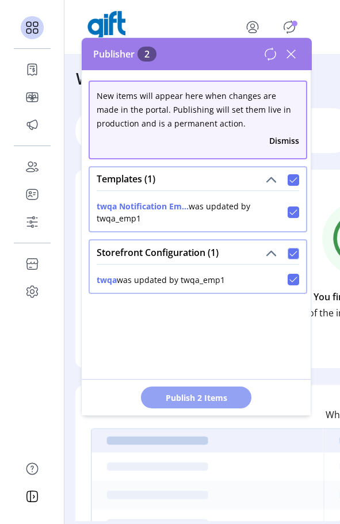
click at [229, 391] on span "Publish 2 Items" at bounding box center [196, 397] width 80 height 12
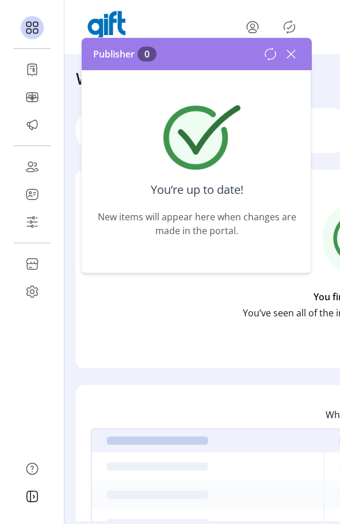
click at [291, 51] on icon at bounding box center [291, 54] width 18 height 18
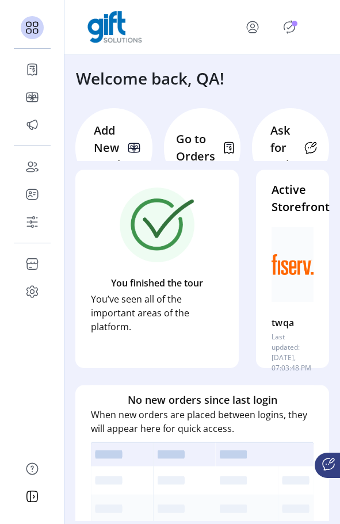
click at [293, 28] on icon "Publisher Panel" at bounding box center [289, 27] width 18 height 18
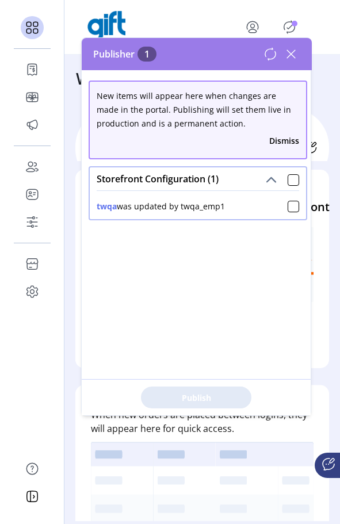
click at [279, 170] on div "Storefront Configuration (1)" at bounding box center [198, 178] width 216 height 23
click at [287, 178] on div at bounding box center [292, 179] width 11 height 11
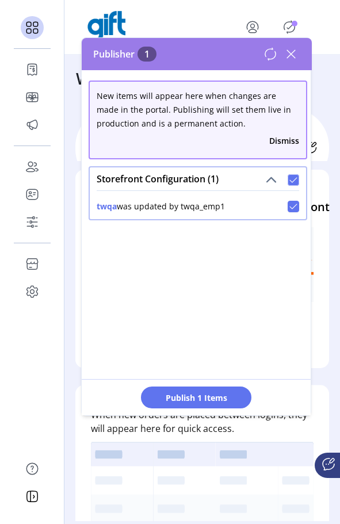
scroll to position [7, 4]
click at [215, 402] on span "Publish 1 Items" at bounding box center [196, 397] width 80 height 12
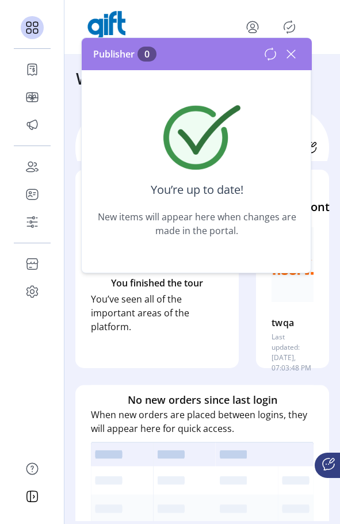
click at [301, 55] on div "Publisher 0" at bounding box center [197, 54] width 230 height 32
click at [288, 48] on icon at bounding box center [291, 54] width 18 height 18
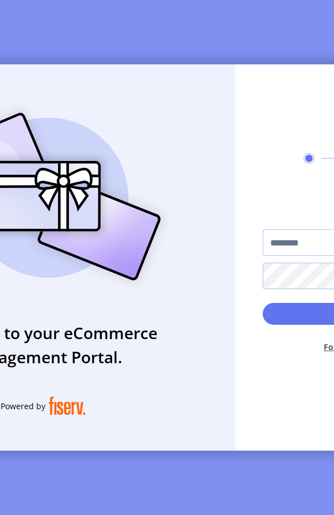
type input "*********"
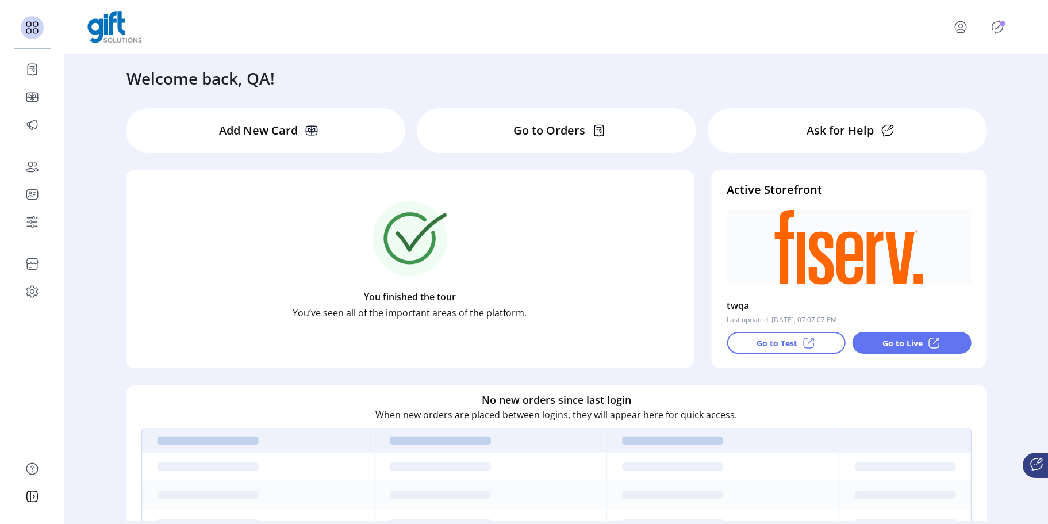
click at [968, 25] on icon "menu" at bounding box center [960, 27] width 18 height 18
click at [961, 79] on span "Sign Out" at bounding box center [988, 76] width 86 height 9
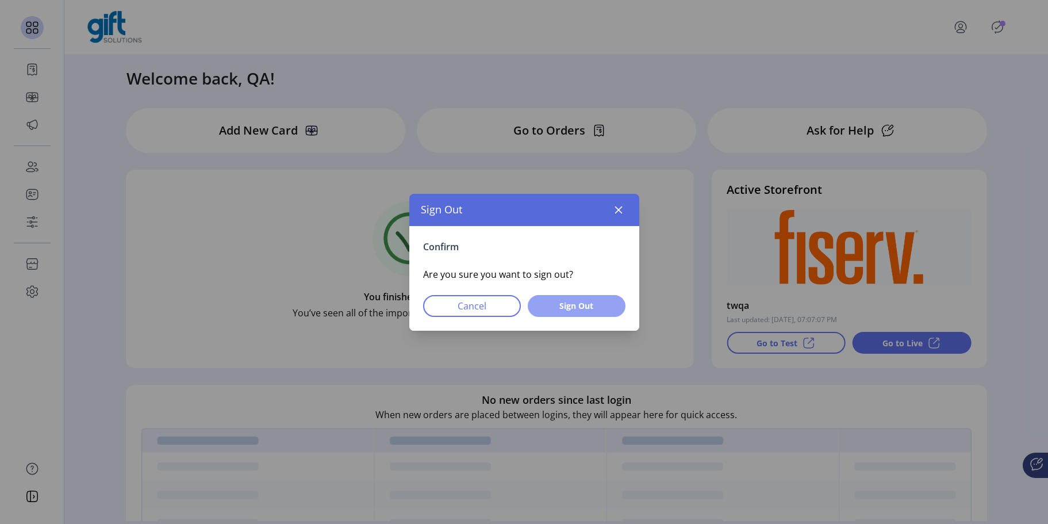
click at [569, 300] on span "Sign Out" at bounding box center [576, 305] width 68 height 12
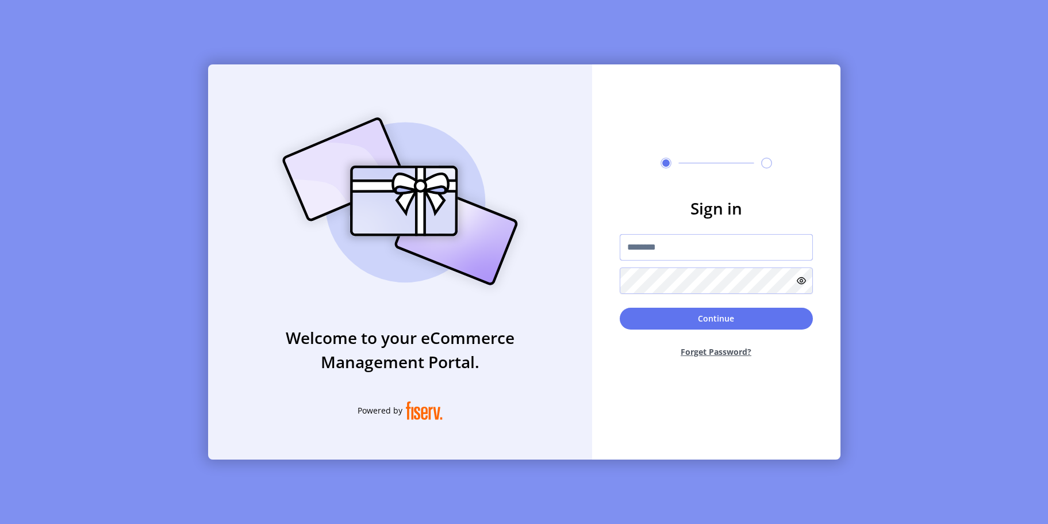
type input "*********"
click at [689, 249] on input "*********" at bounding box center [715, 247] width 193 height 26
type input "**********"
click at [655, 315] on button "Continue" at bounding box center [715, 318] width 193 height 22
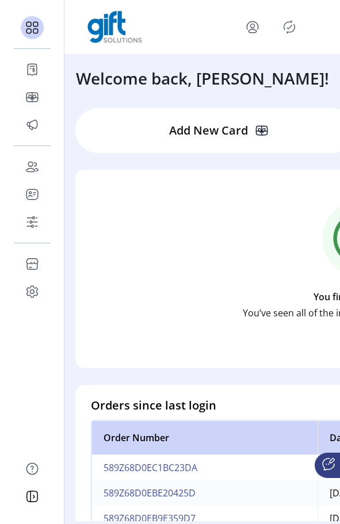
click at [285, 30] on icon "Publisher Panel" at bounding box center [289, 27] width 18 height 18
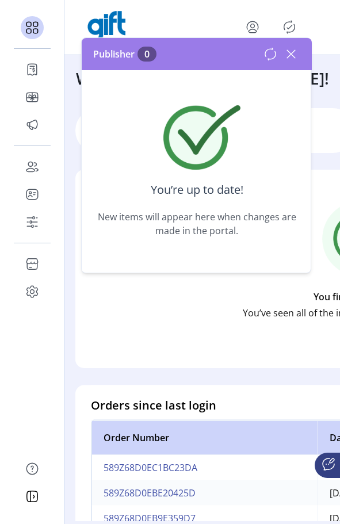
click at [293, 59] on icon at bounding box center [291, 54] width 18 height 18
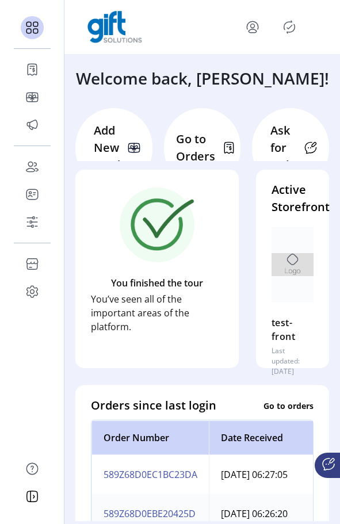
click at [288, 22] on icon "Publisher Panel" at bounding box center [289, 27] width 18 height 18
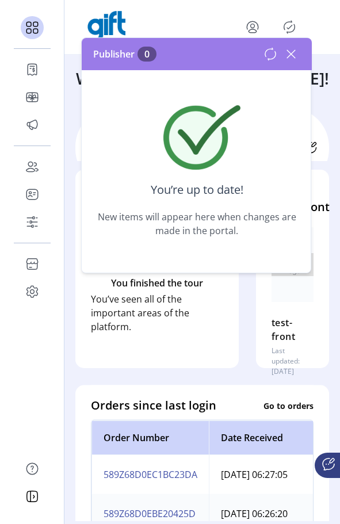
click at [303, 65] on div "Publisher 0" at bounding box center [197, 54] width 230 height 32
click at [294, 55] on icon at bounding box center [291, 54] width 18 height 18
